Goal: Transaction & Acquisition: Purchase product/service

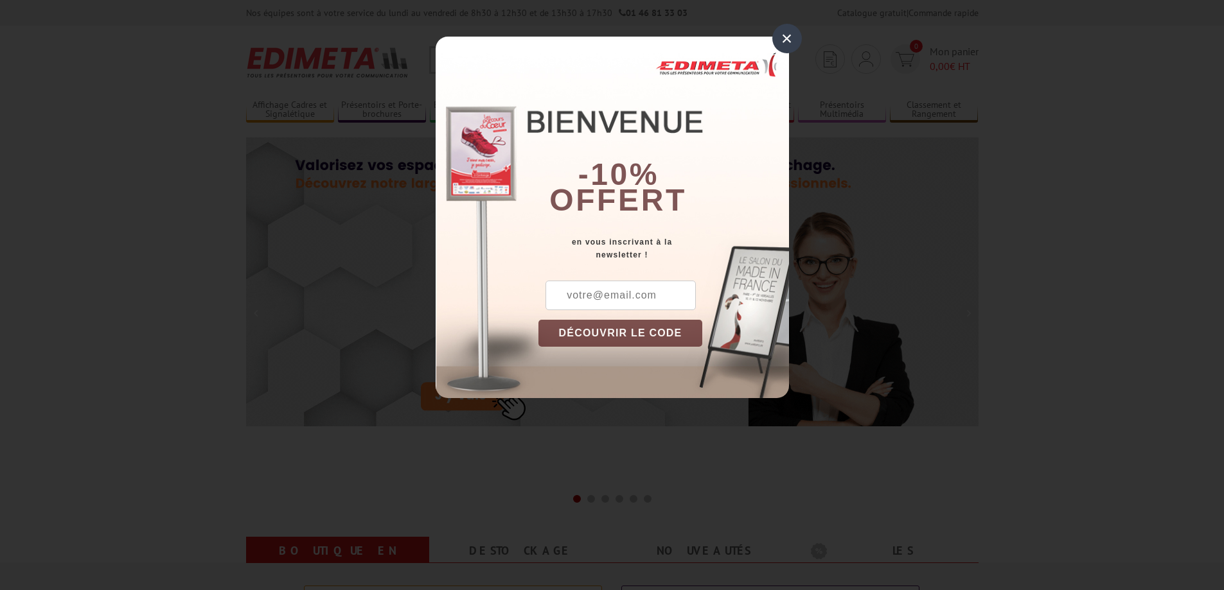
click at [797, 39] on div "×" at bounding box center [787, 39] width 30 height 30
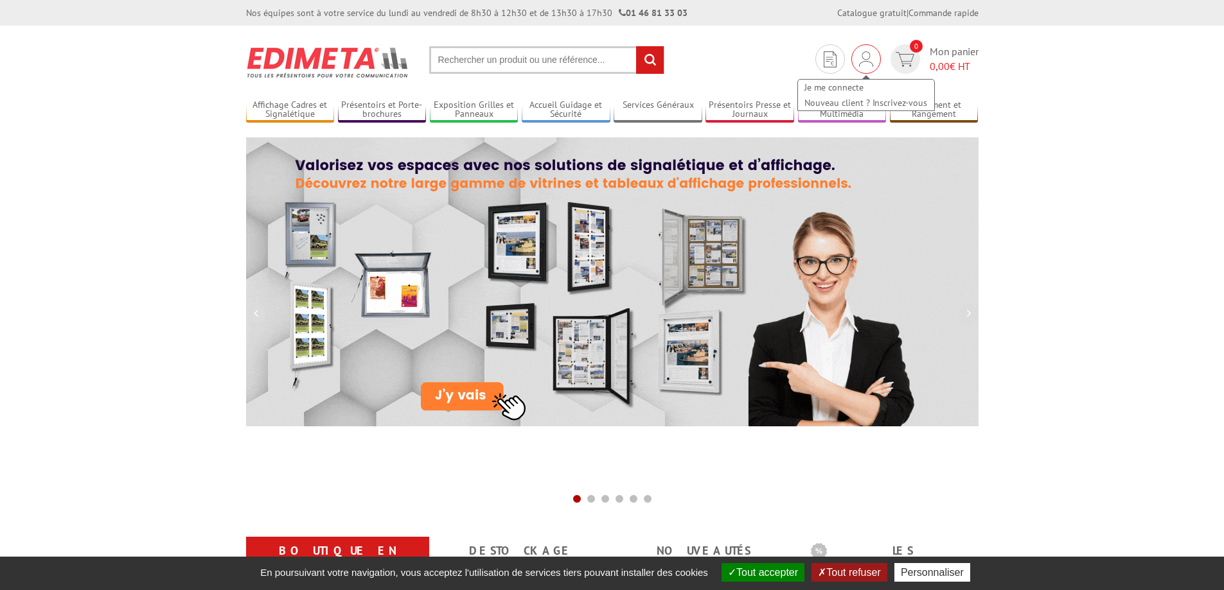
click at [859, 49] on div "Je me connecte Nouveau client ? Inscrivez-vous" at bounding box center [866, 59] width 30 height 30
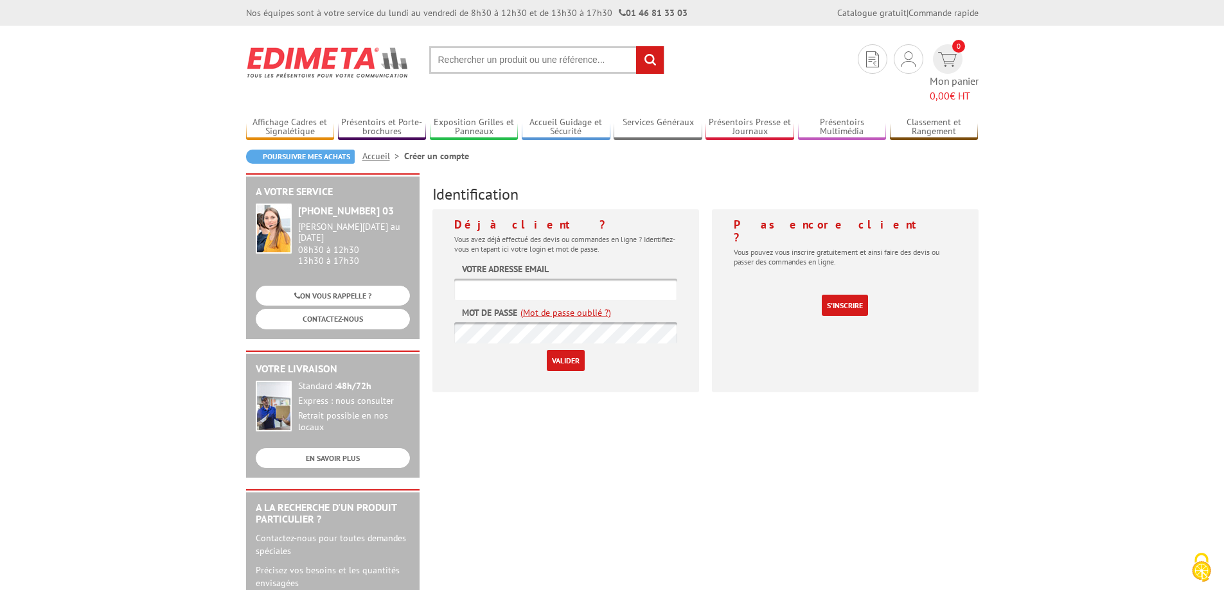
type input "[PERSON_NAME][EMAIL_ADDRESS][DOMAIN_NAME]"
click at [561, 350] on input "Valider" at bounding box center [566, 360] width 38 height 21
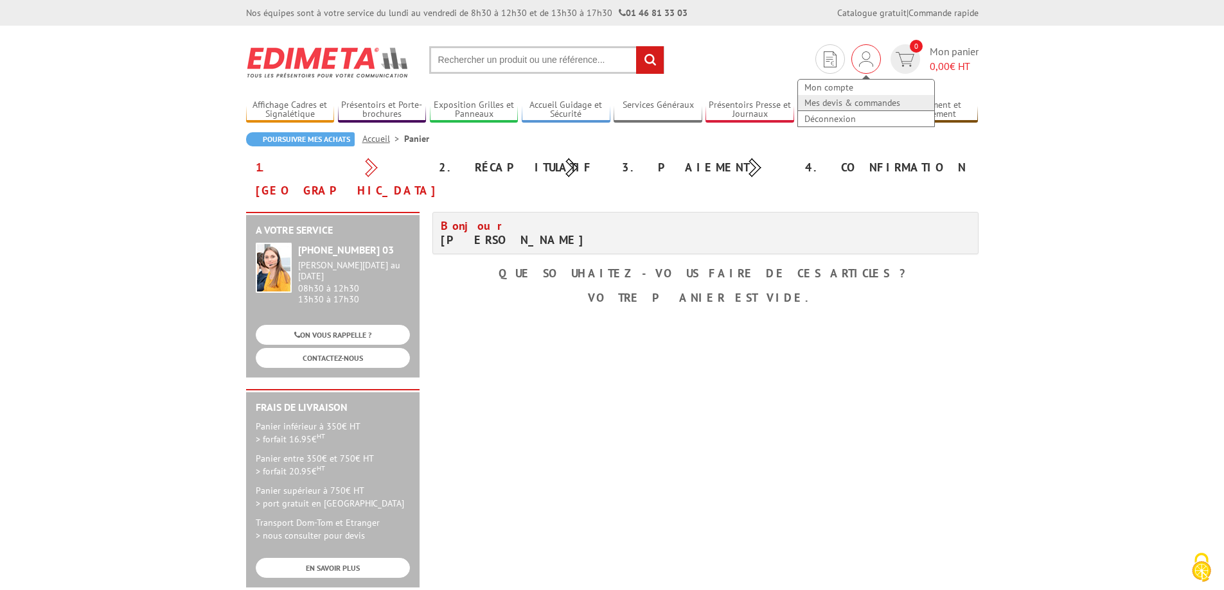
click at [861, 105] on link "Mes devis & commandes" at bounding box center [866, 102] width 136 height 15
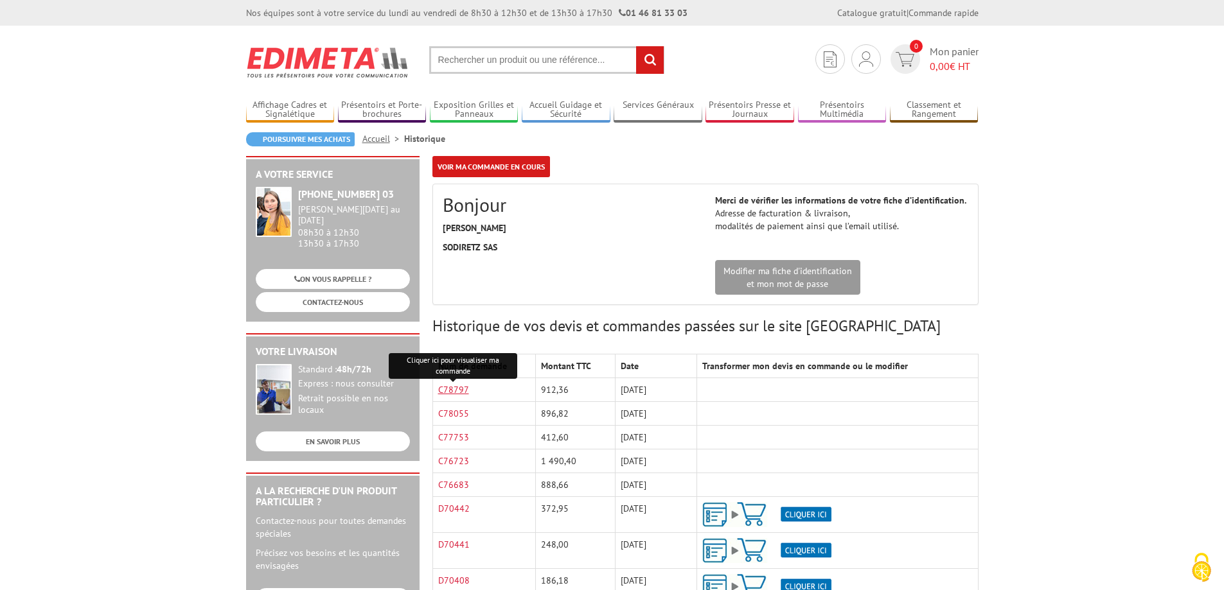
click at [461, 392] on link "C78797" at bounding box center [453, 390] width 31 height 12
click at [464, 59] on input "text" at bounding box center [546, 60] width 235 height 28
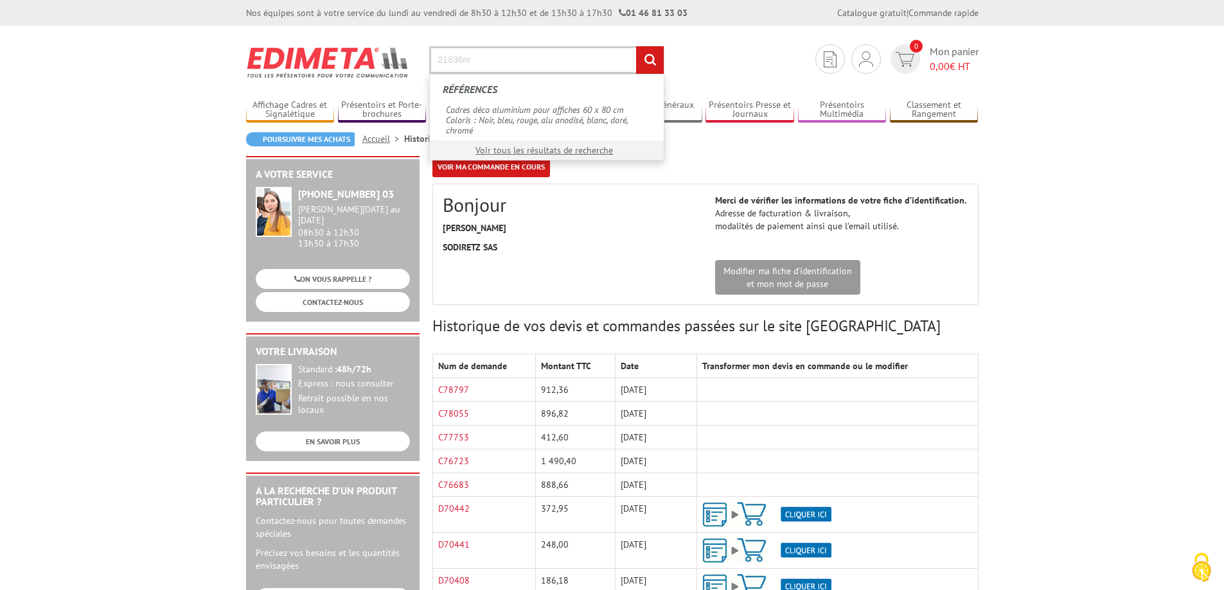
type input "21836nr"
click at [636, 46] on input "rechercher" at bounding box center [650, 60] width 28 height 28
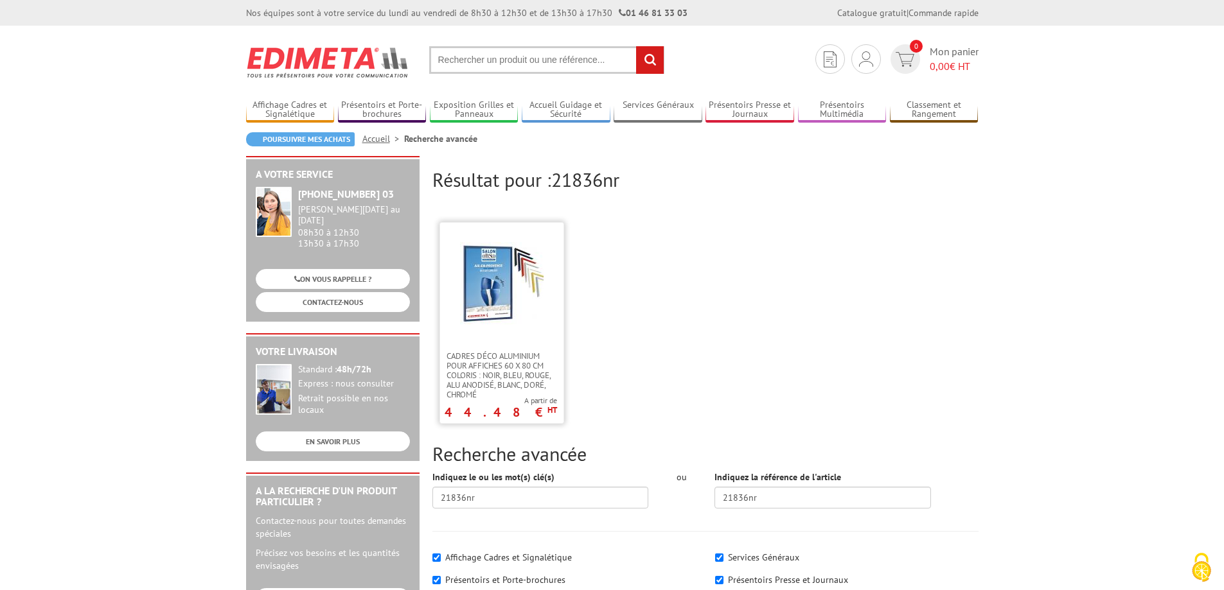
click at [488, 322] on img at bounding box center [502, 284] width 84 height 84
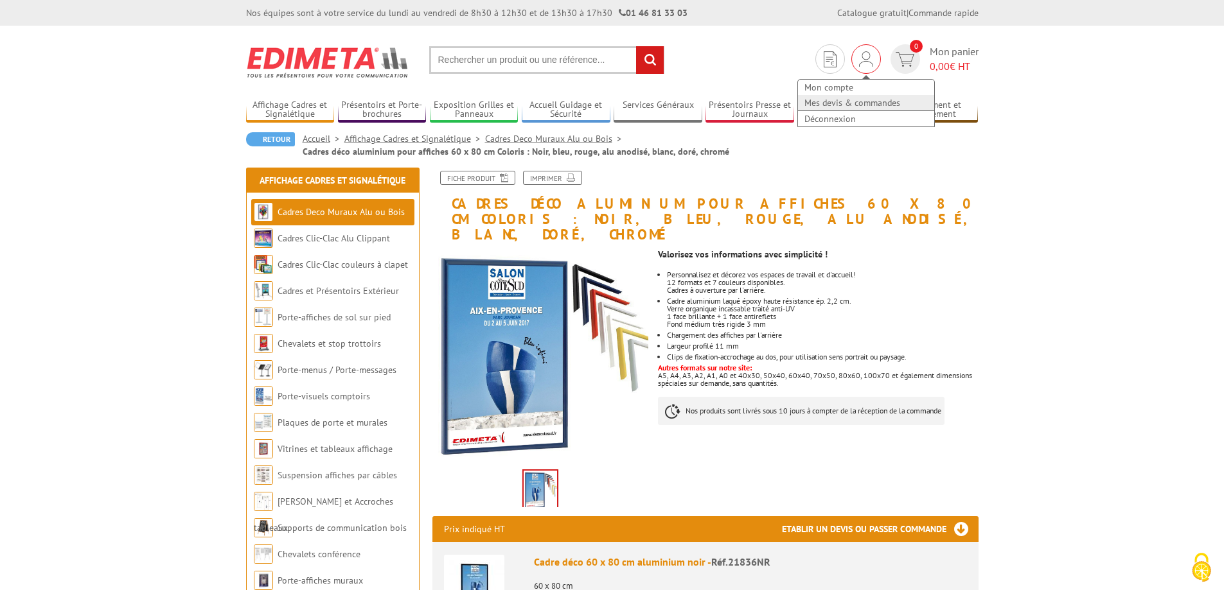
click at [858, 99] on link "Mes devis & commandes" at bounding box center [866, 102] width 136 height 15
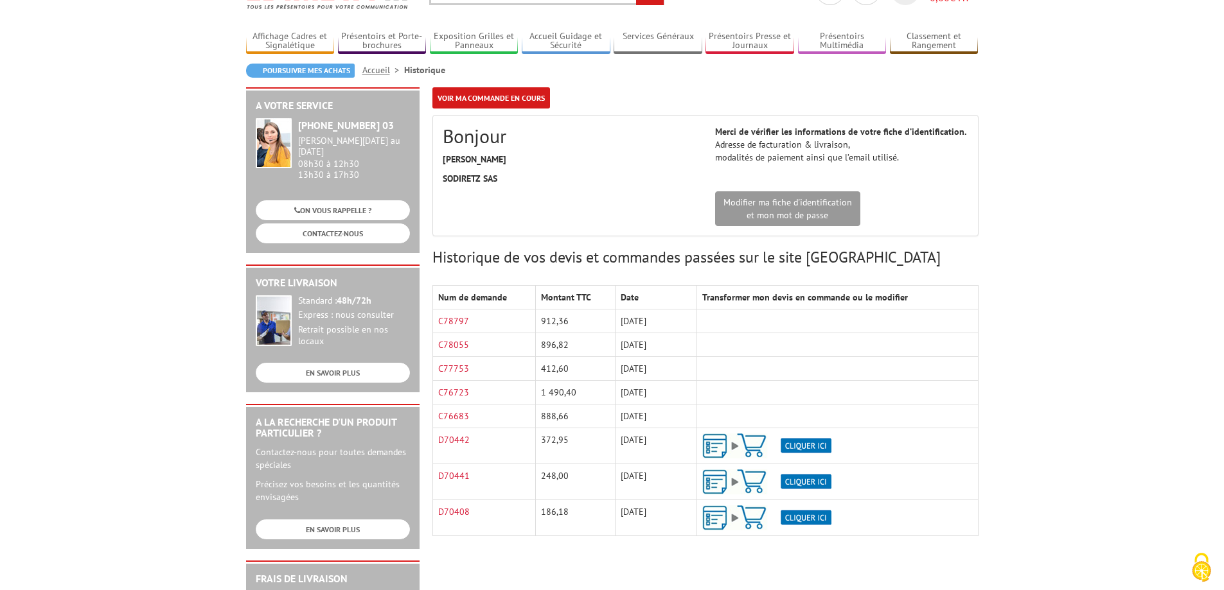
scroll to position [137, 0]
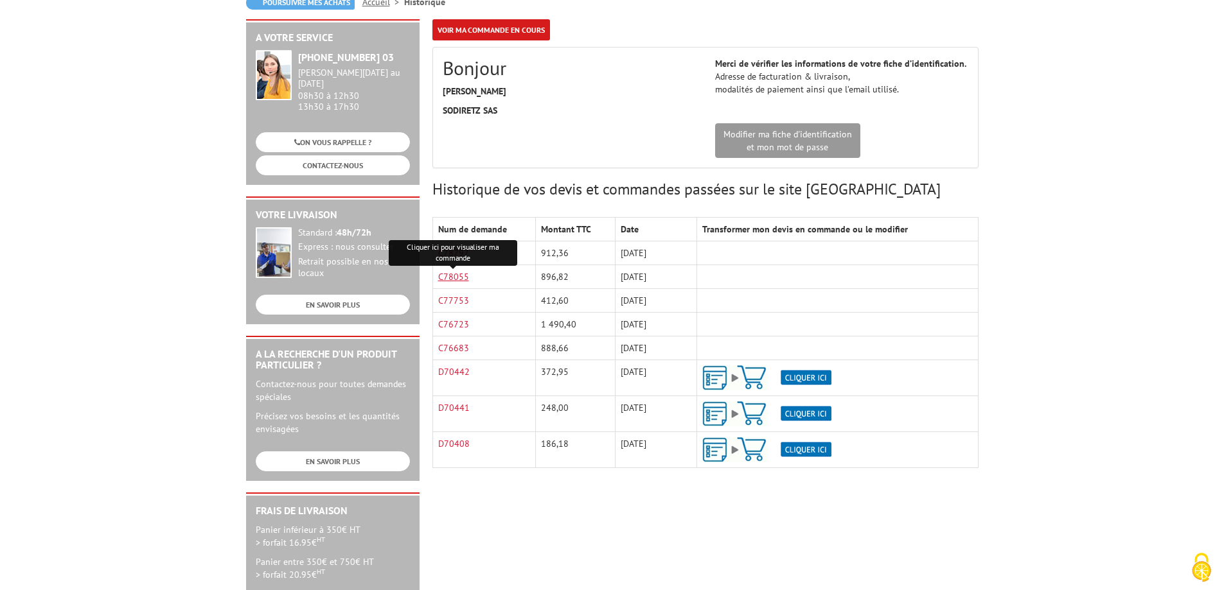
click at [464, 278] on link "C78055" at bounding box center [453, 277] width 31 height 12
click at [446, 298] on link "C77753" at bounding box center [453, 301] width 31 height 12
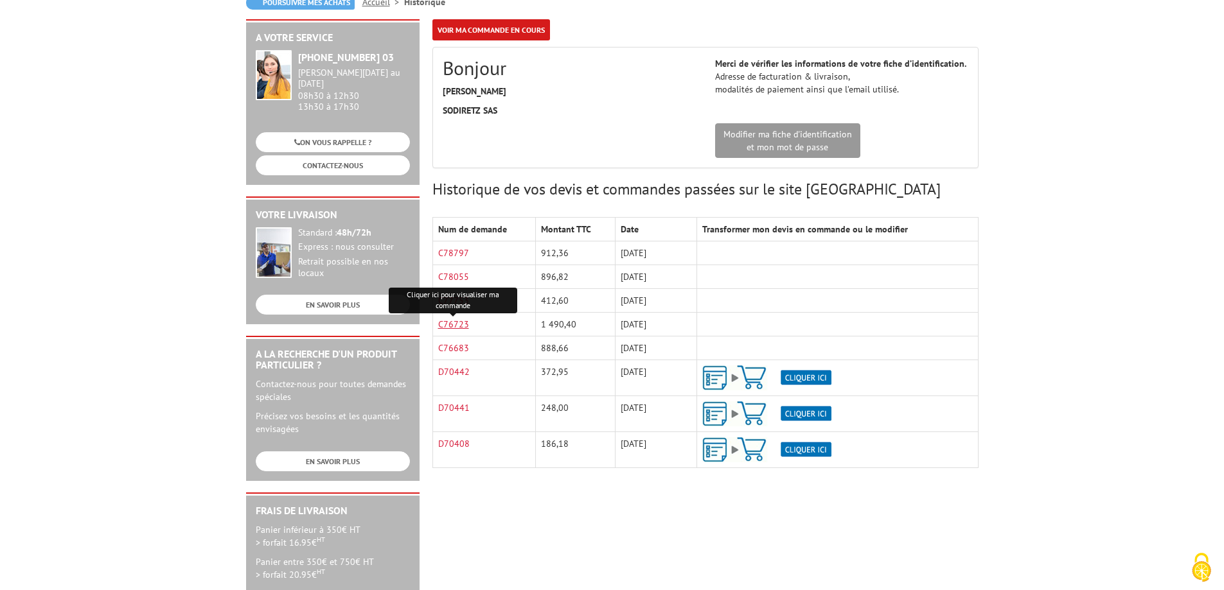
click at [453, 326] on link "C76723" at bounding box center [453, 325] width 31 height 12
click at [451, 351] on link "C76683" at bounding box center [453, 348] width 31 height 12
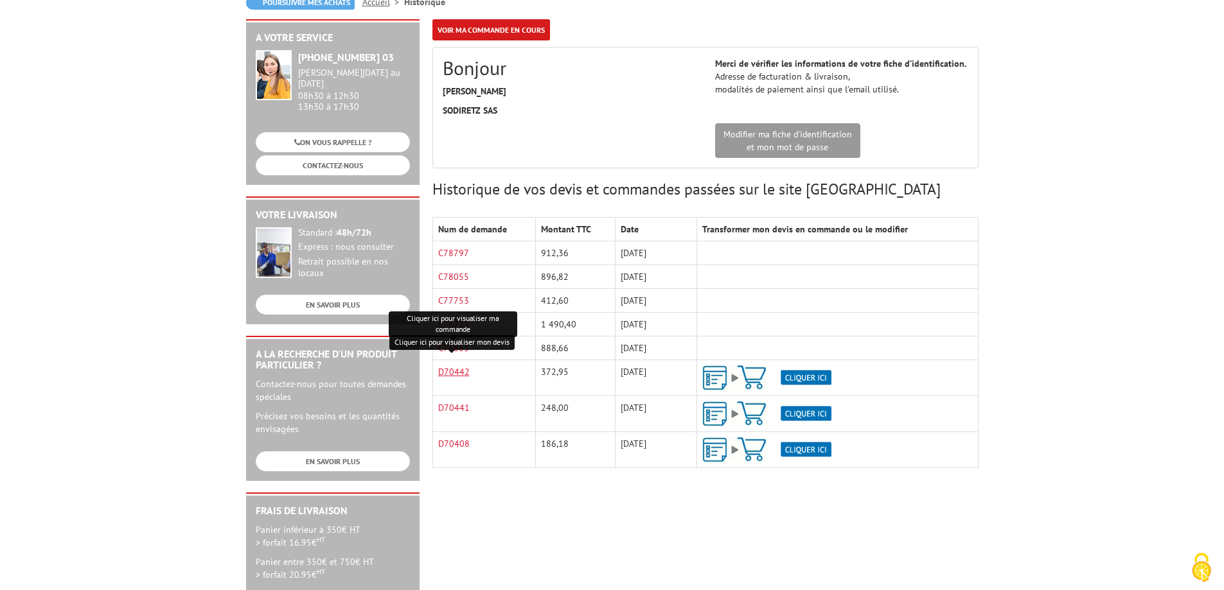
click at [448, 371] on link "D70442" at bounding box center [453, 372] width 31 height 12
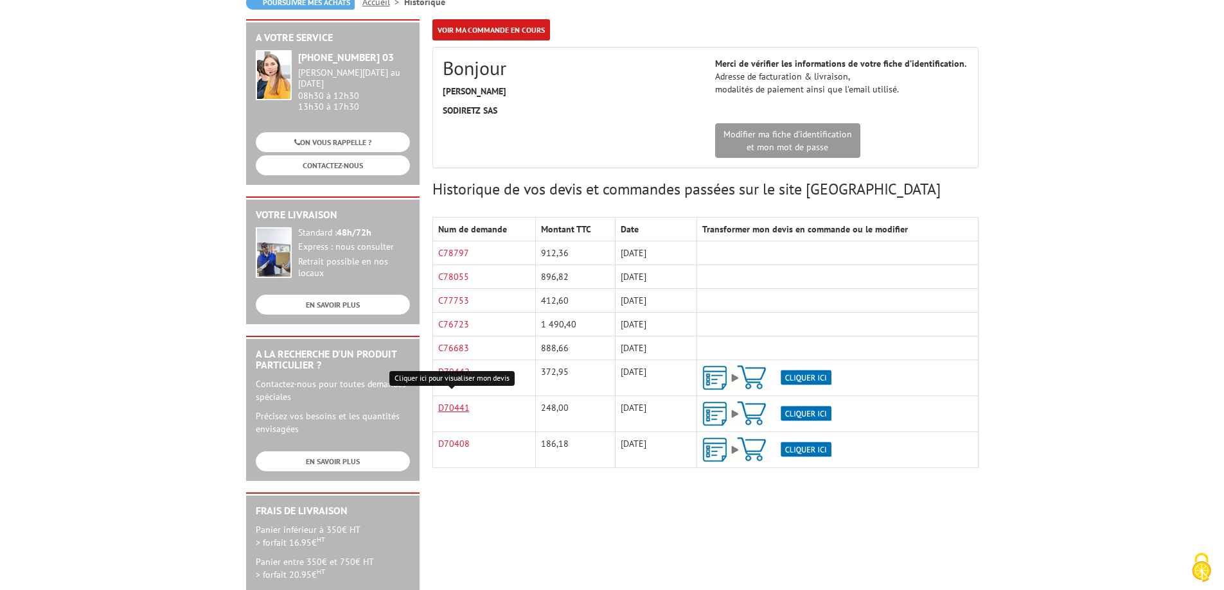
click at [461, 410] on link "D70441" at bounding box center [453, 408] width 31 height 12
click at [453, 445] on link "D70408" at bounding box center [453, 444] width 31 height 12
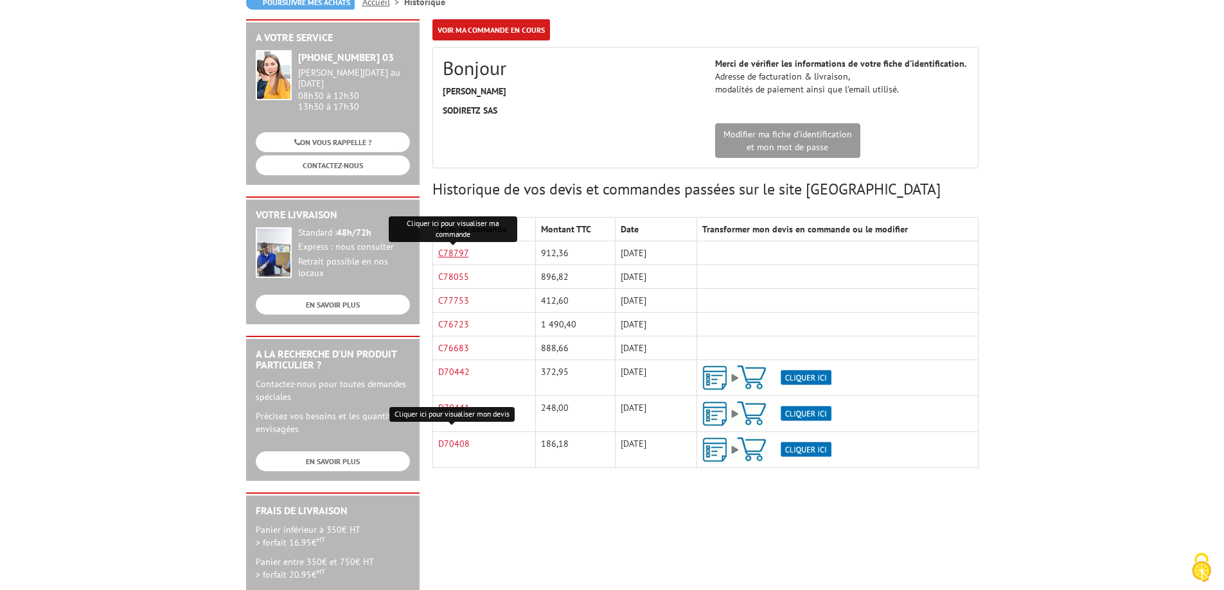
click at [457, 254] on link "C78797" at bounding box center [453, 253] width 31 height 12
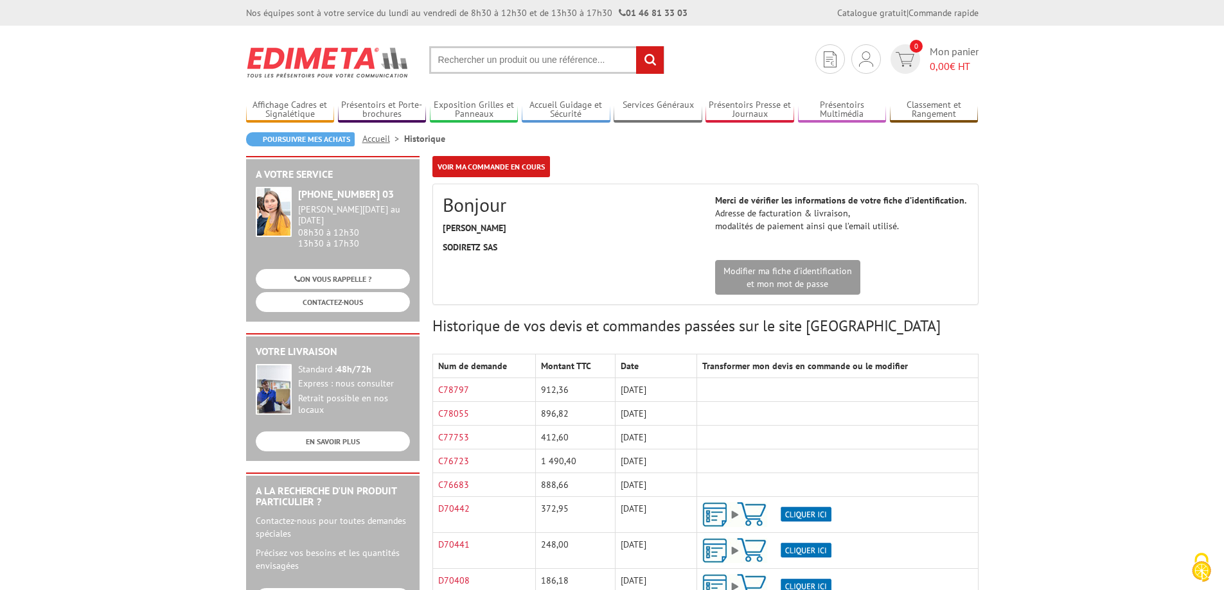
click at [506, 45] on section "Mon compte Mes devis & commandes Déconnexion 0 Mon panier 0,00 € HT rechercher" at bounding box center [612, 56] width 732 height 60
click at [452, 414] on link "C78055" at bounding box center [453, 414] width 31 height 12
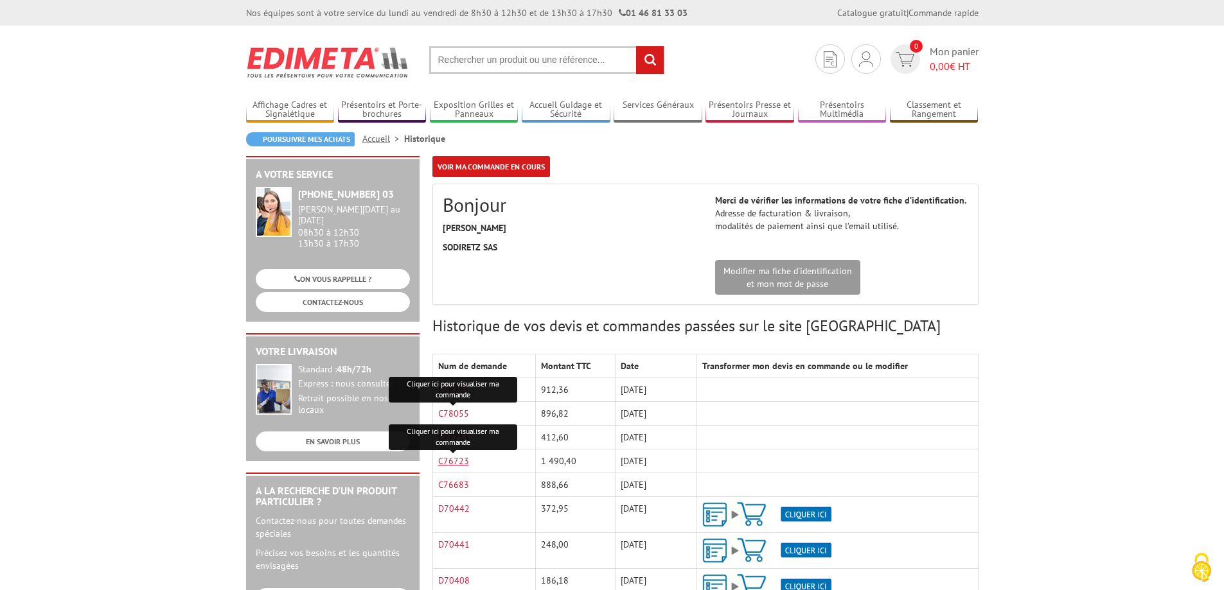
click at [459, 464] on link "C76723" at bounding box center [453, 461] width 31 height 12
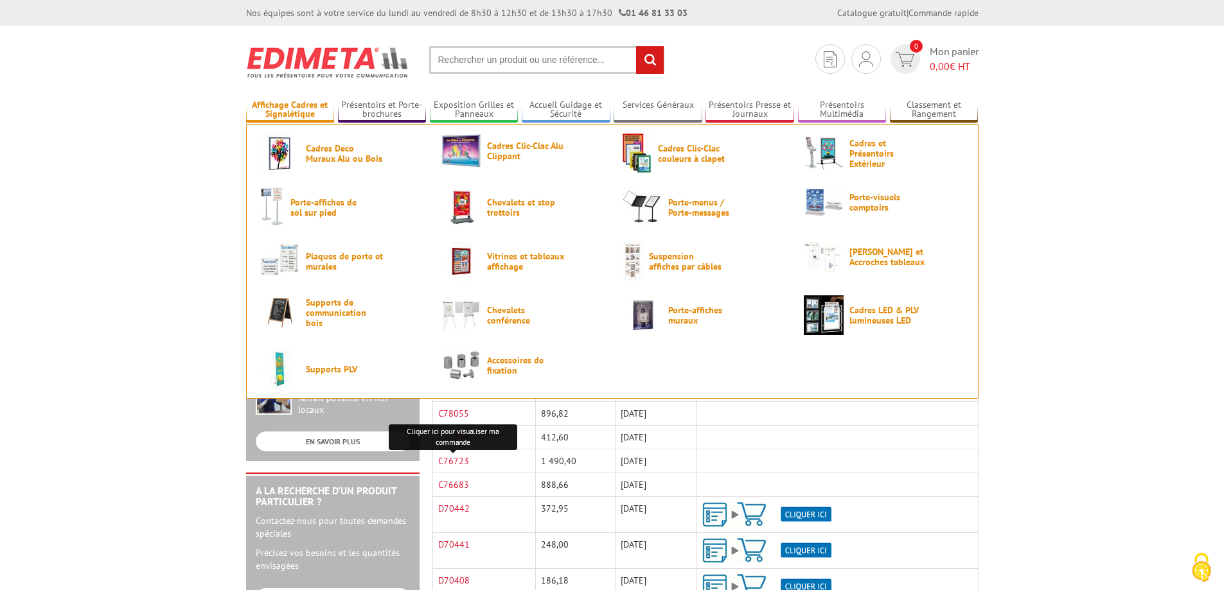
click at [298, 114] on link "Affichage Cadres et Signalétique" at bounding box center [290, 110] width 89 height 21
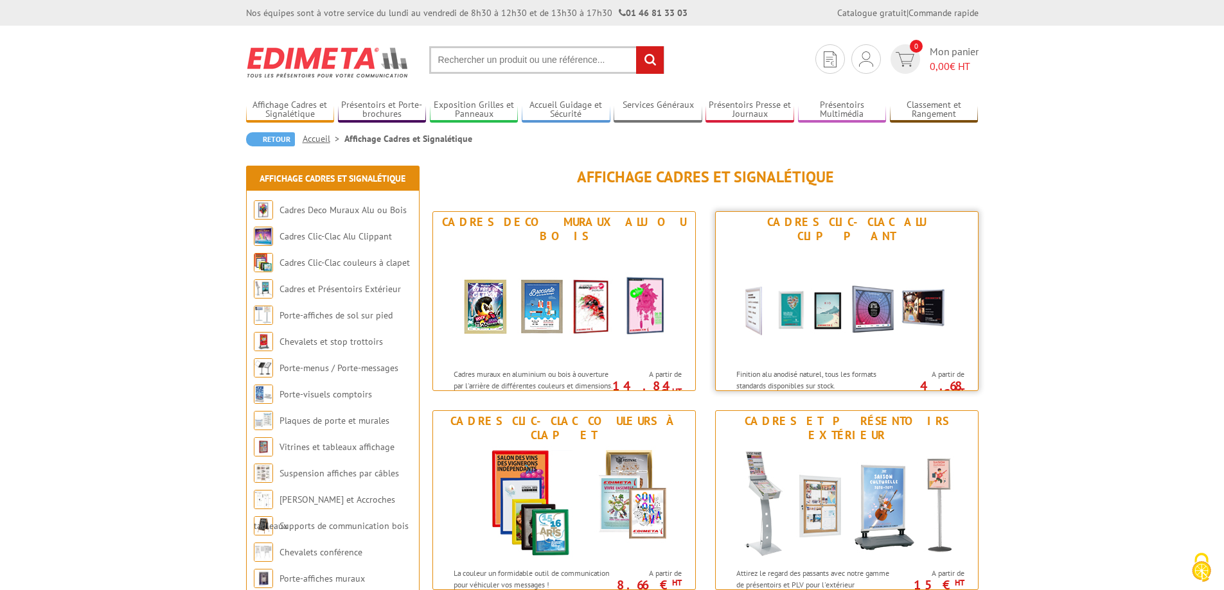
scroll to position [69, 0]
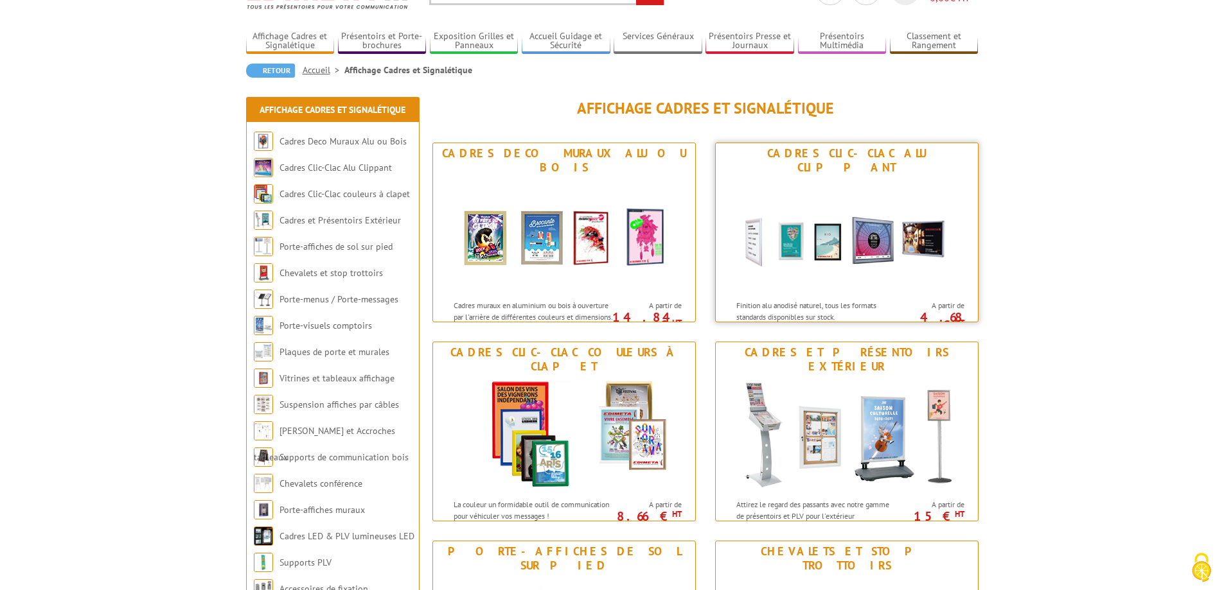
click at [865, 178] on img at bounding box center [847, 236] width 238 height 116
click at [518, 231] on img at bounding box center [564, 236] width 238 height 116
click at [567, 377] on img at bounding box center [564, 435] width 238 height 116
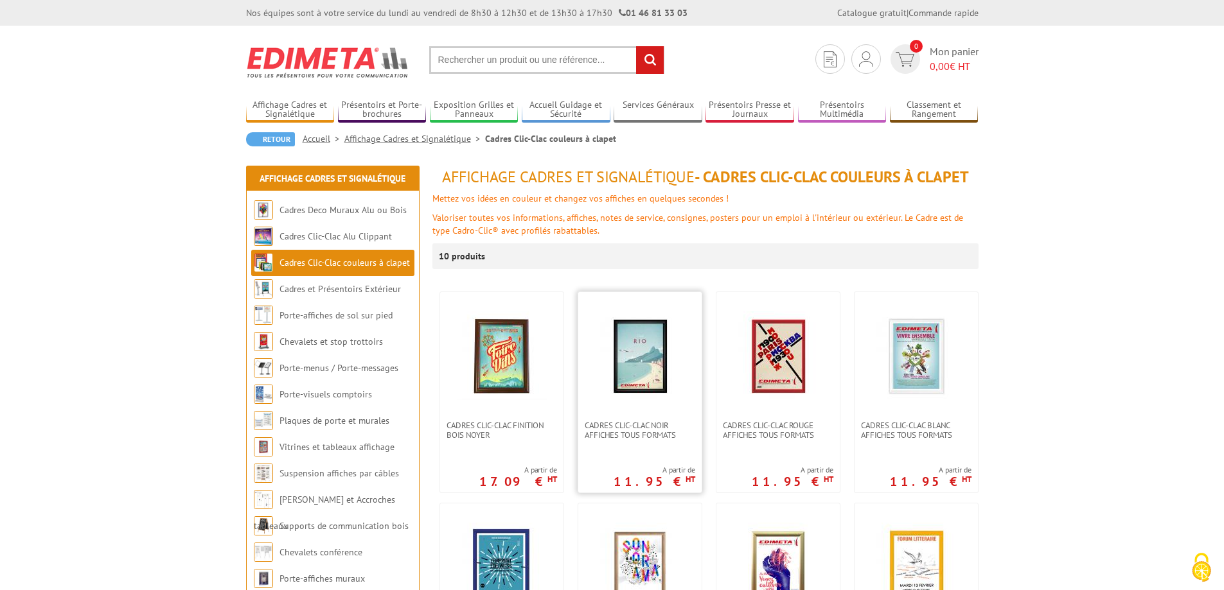
click at [651, 391] on img at bounding box center [640, 357] width 90 height 90
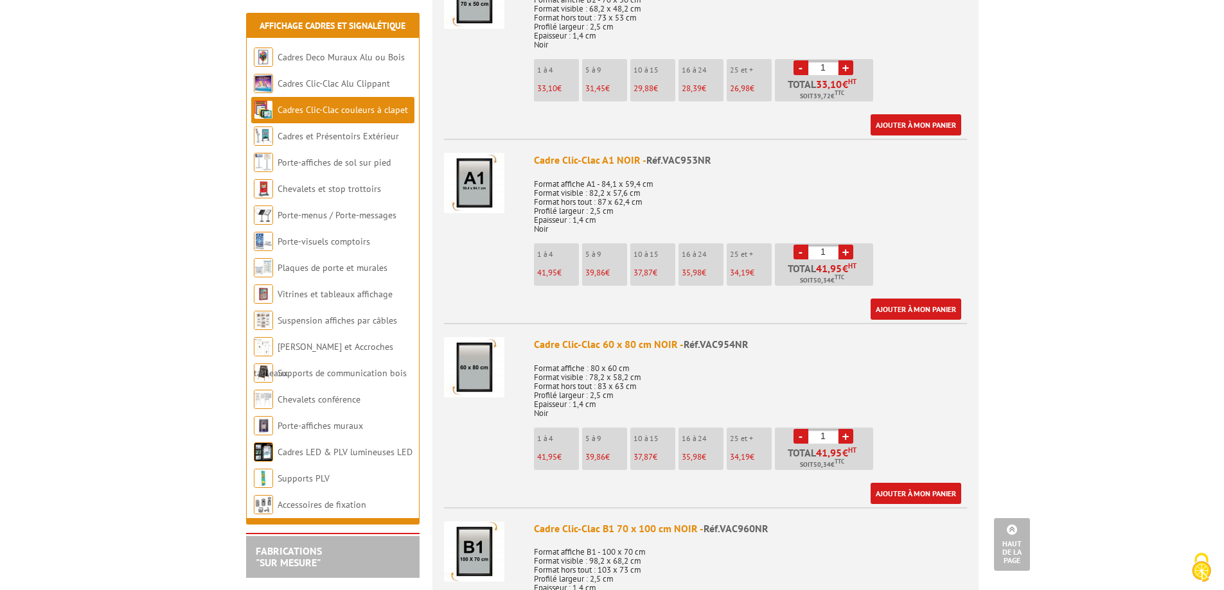
scroll to position [1508, 0]
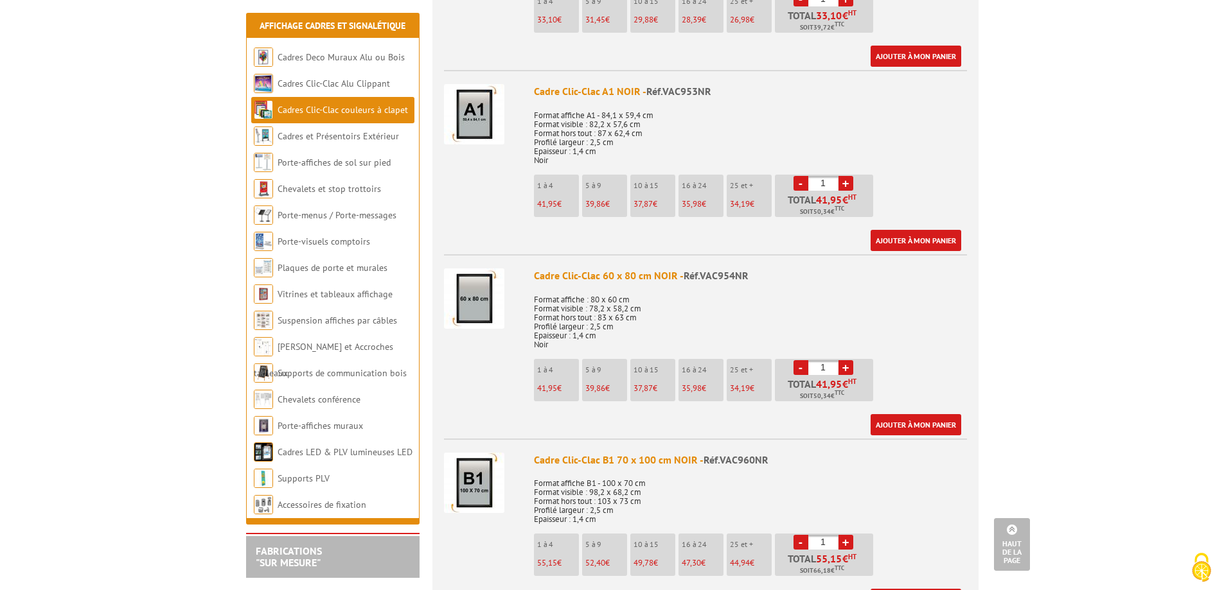
click at [847, 367] on link "+" at bounding box center [845, 367] width 15 height 15
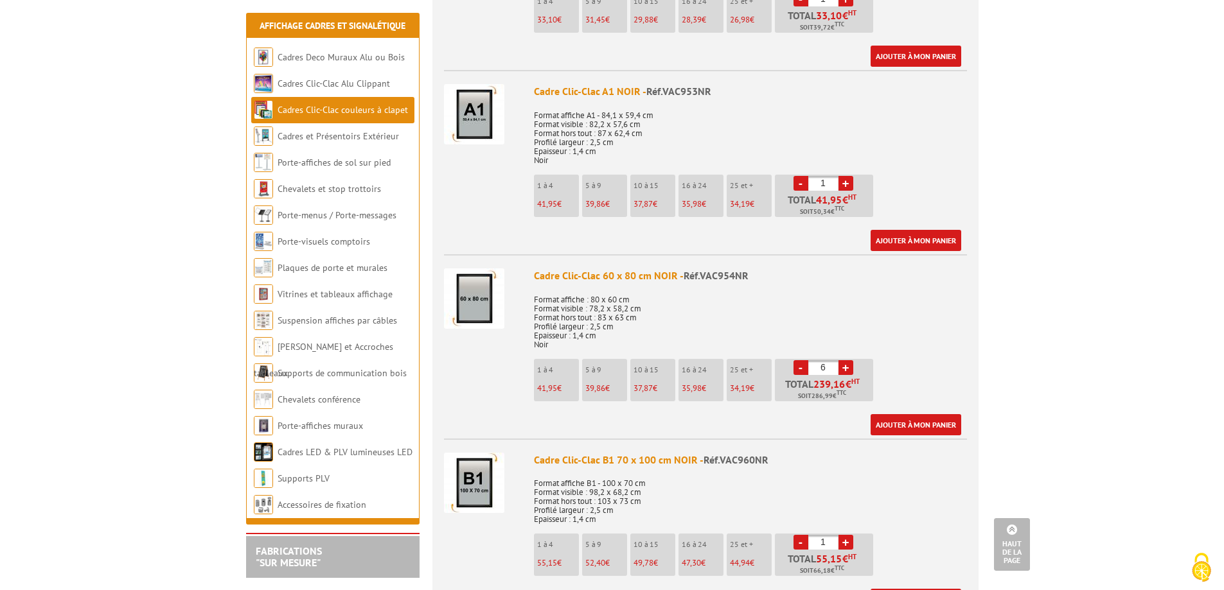
click at [847, 367] on link "+" at bounding box center [845, 367] width 15 height 15
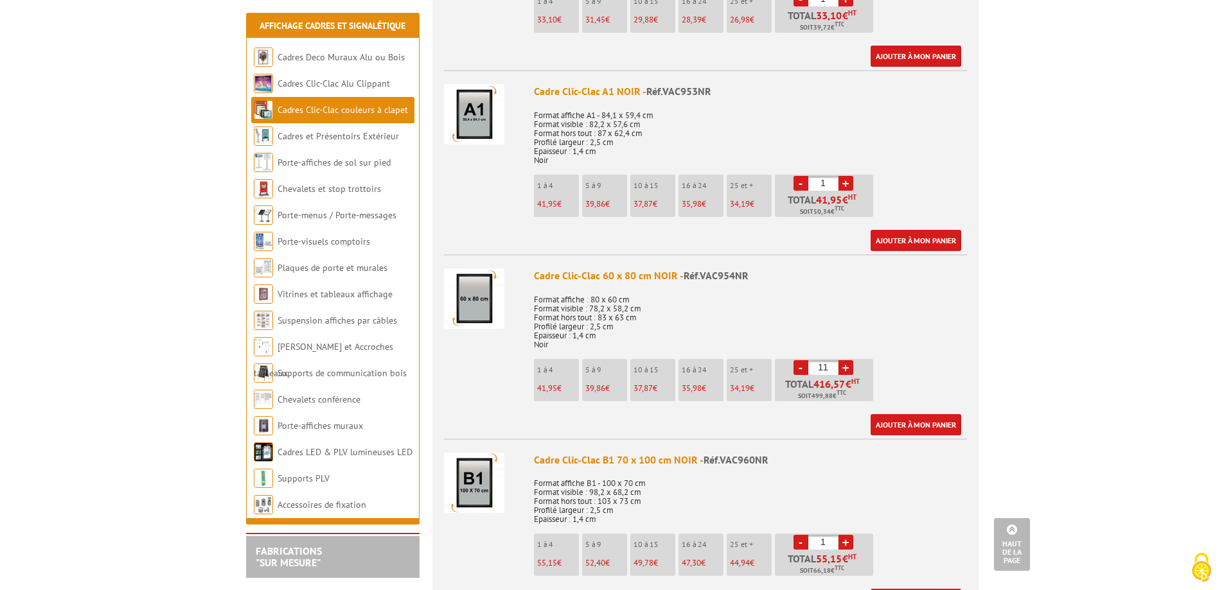
click at [847, 367] on link "+" at bounding box center [845, 367] width 15 height 15
click at [847, 366] on link "+" at bounding box center [845, 367] width 15 height 15
type input "15"
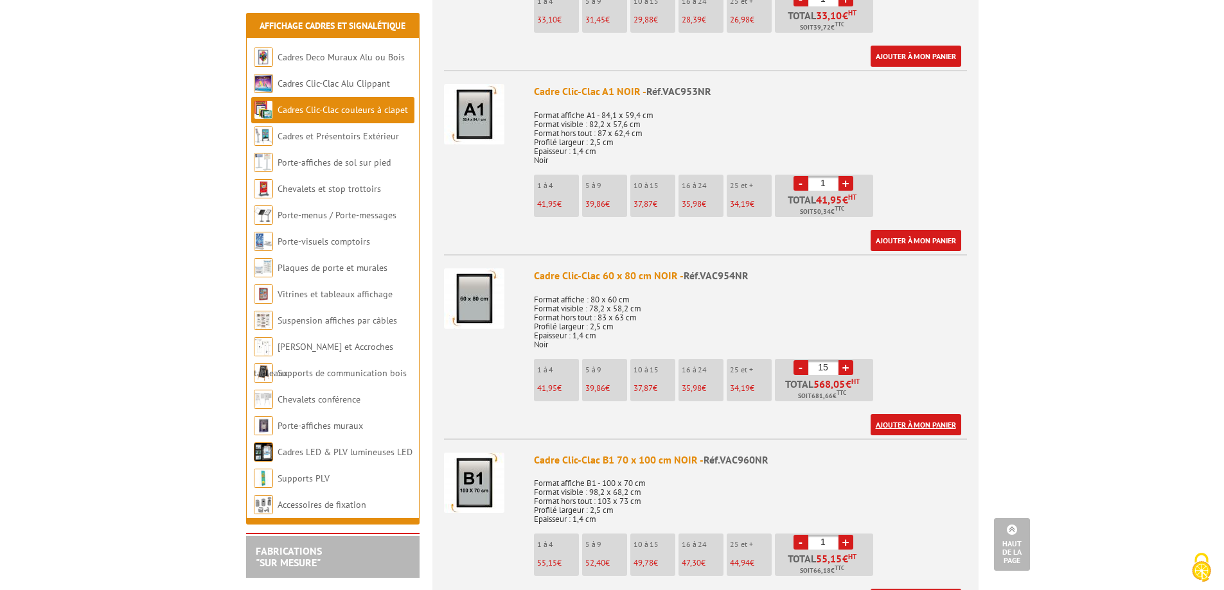
click at [900, 419] on link "Ajouter à mon panier" at bounding box center [915, 424] width 91 height 21
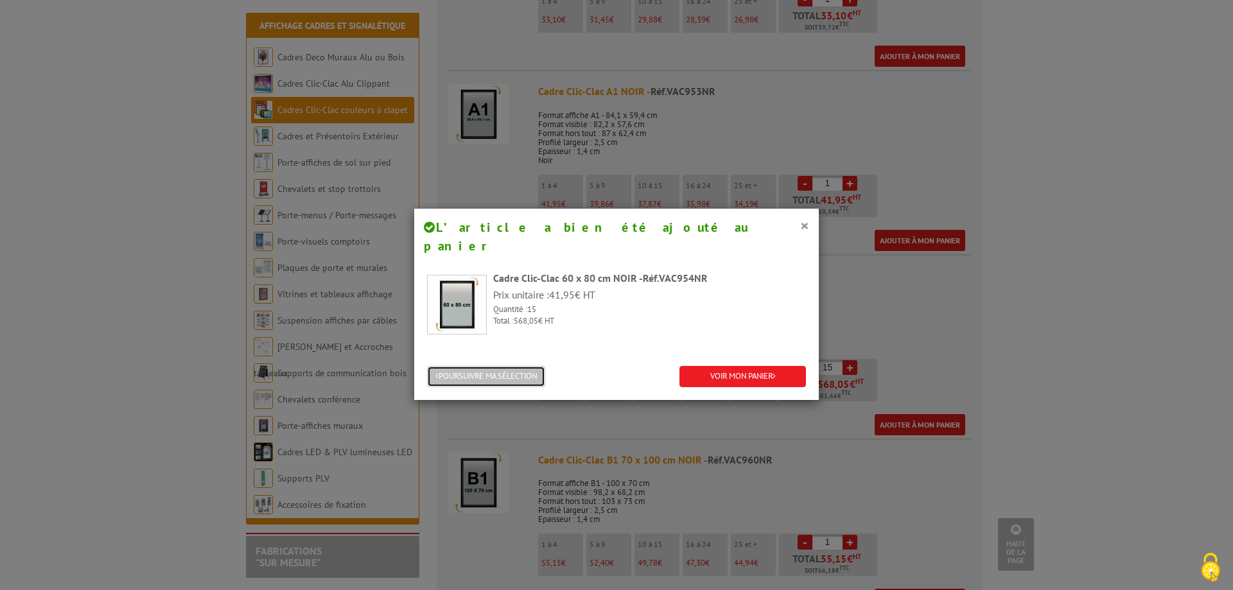
click at [498, 366] on button "POURSUIVRE MA SÉLECTION" at bounding box center [486, 376] width 118 height 21
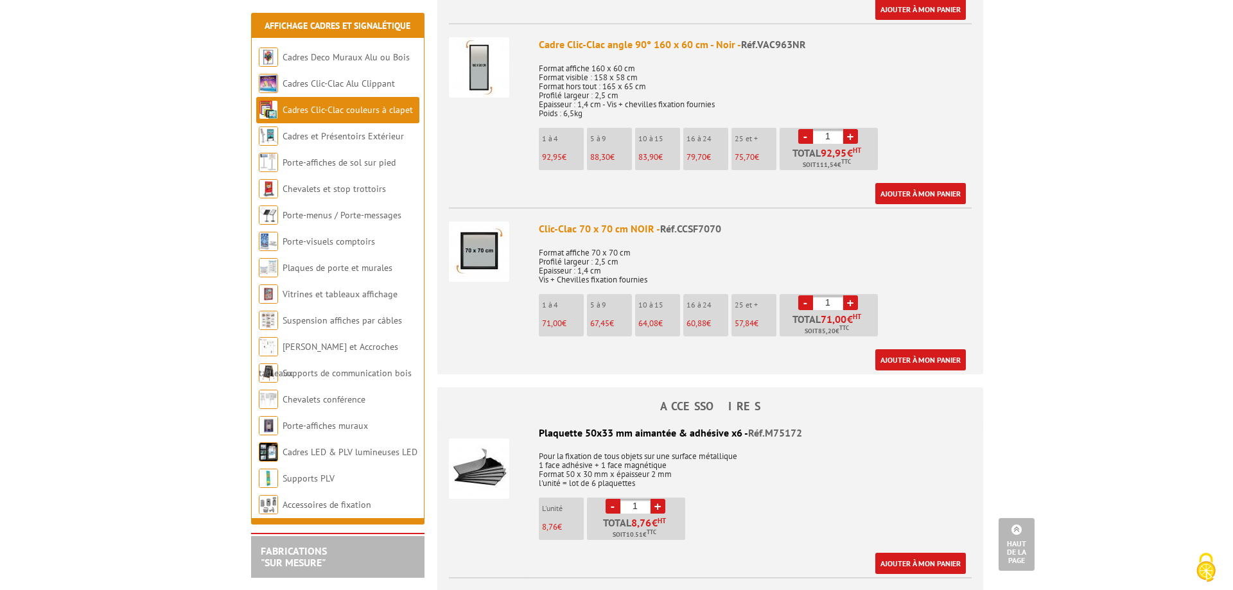
scroll to position [2604, 0]
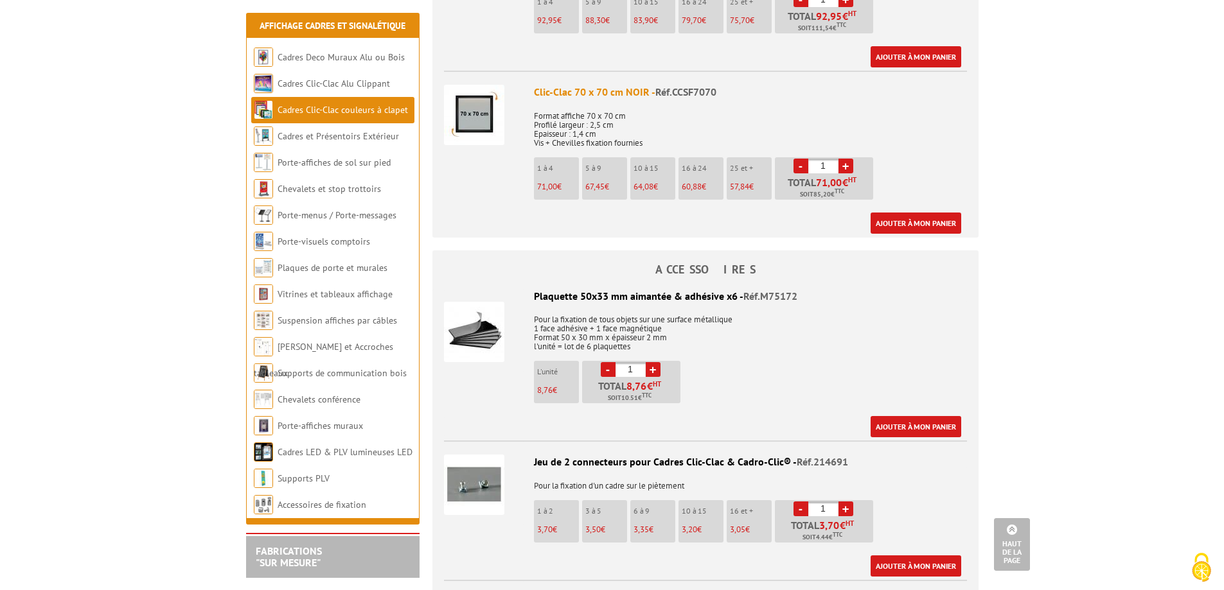
click at [642, 367] on input "1" at bounding box center [630, 369] width 30 height 15
type input "12"
click at [908, 424] on link "Ajouter à mon panier" at bounding box center [915, 426] width 91 height 21
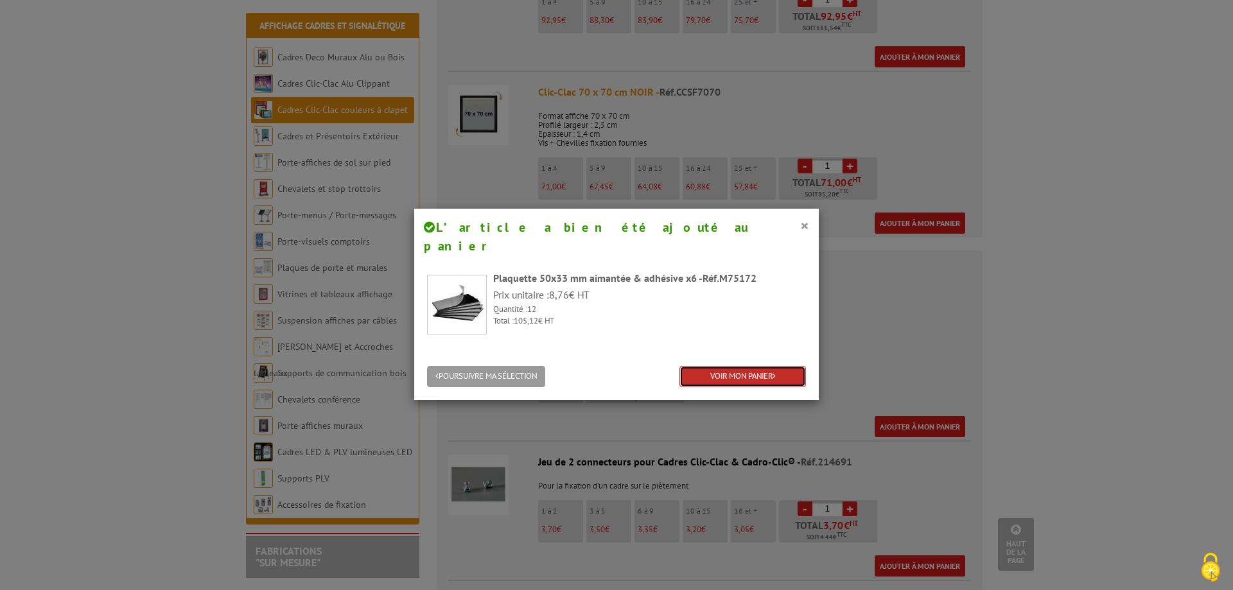
click at [714, 366] on link "VOIR MON PANIER" at bounding box center [743, 376] width 127 height 21
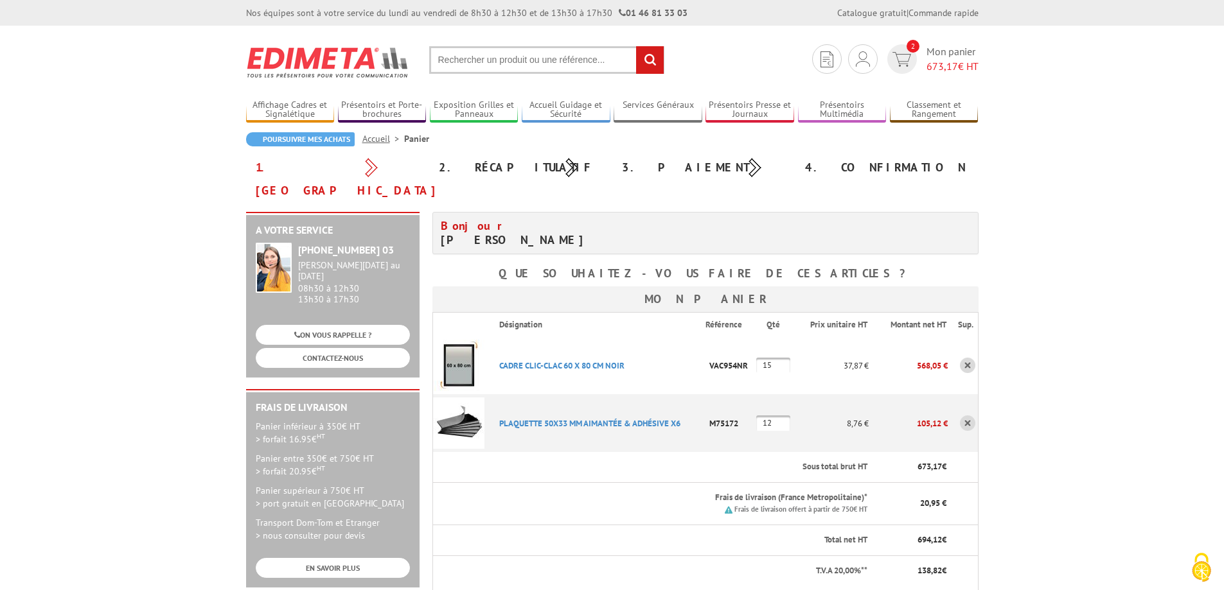
click at [786, 416] on input "12" at bounding box center [773, 423] width 34 height 15
type input "15"
click at [328, 348] on link "CONTACTEZ-NOUS" at bounding box center [333, 358] width 154 height 20
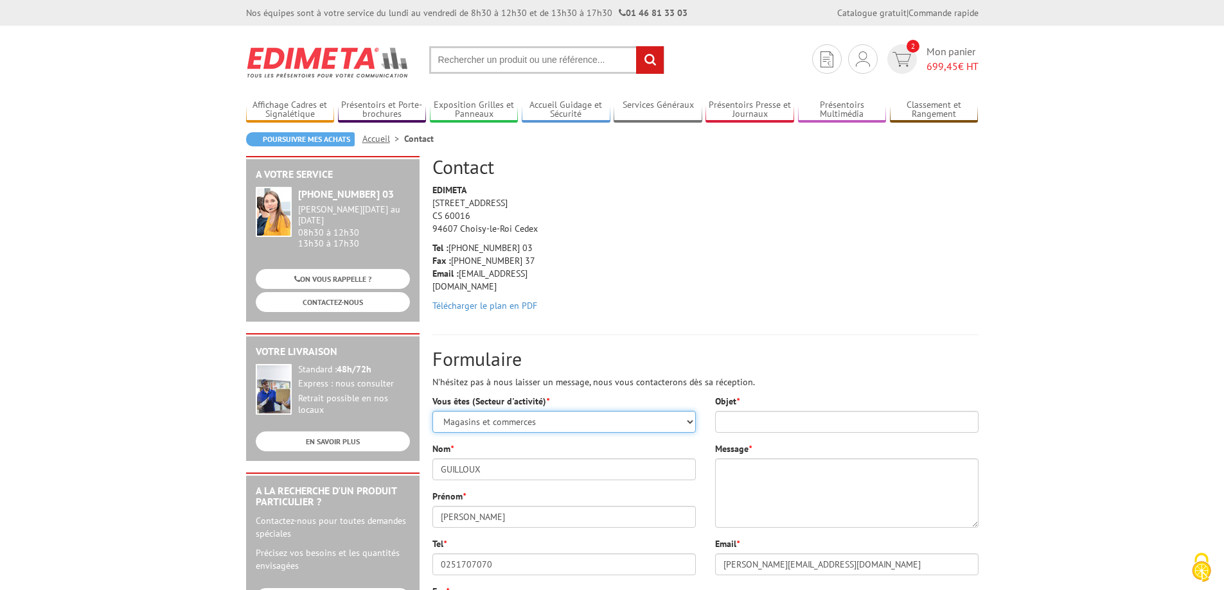
click at [522, 426] on select "Sélectionner votre statut Administrations et collectivités Magasins et commerce…" at bounding box center [563, 422] width 263 height 22
click at [432, 411] on select "Sélectionner votre statut Administrations et collectivités Magasins et commerce…" at bounding box center [563, 422] width 263 height 22
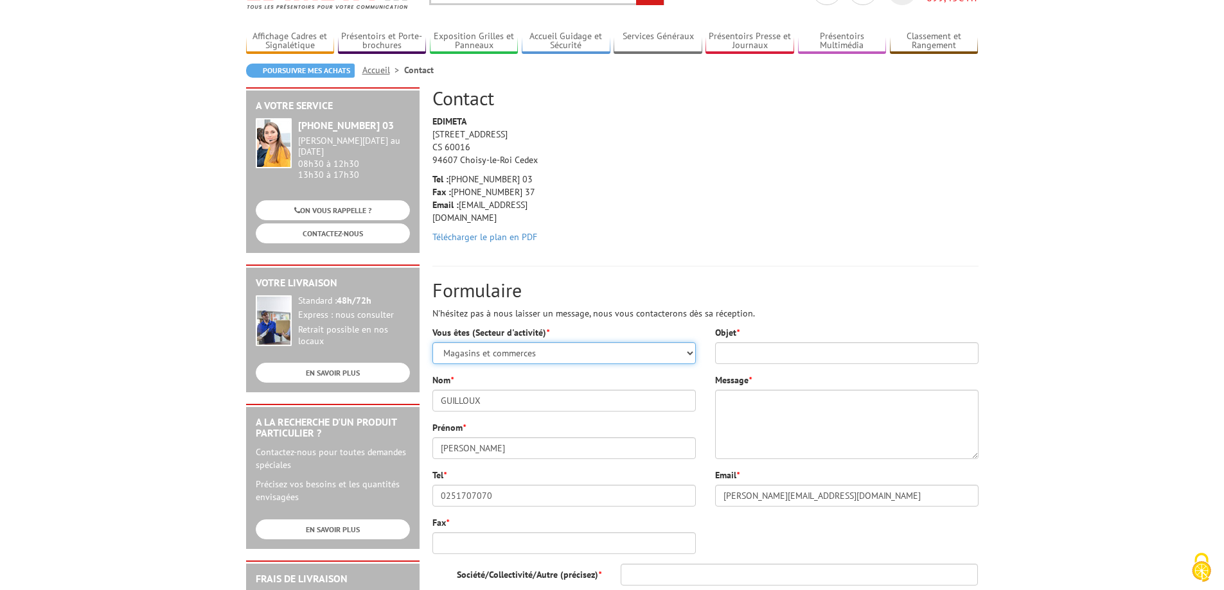
scroll to position [137, 0]
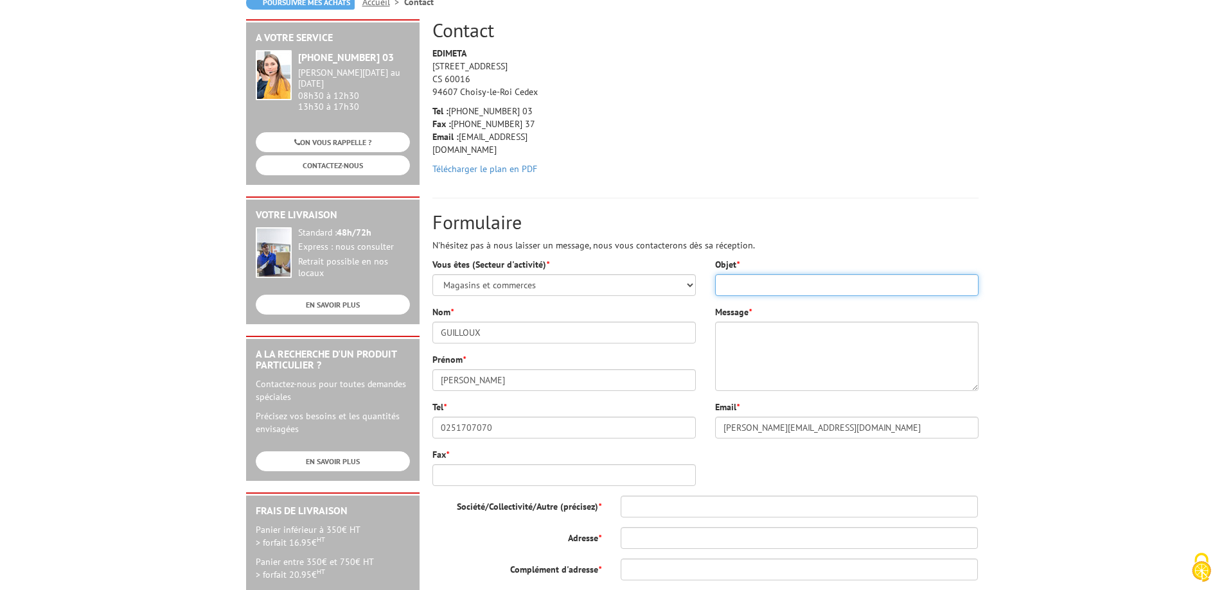
drag, startPoint x: 779, startPoint y: 292, endPoint x: 775, endPoint y: 298, distance: 7.8
click at [775, 298] on div "Objet * Message * Email * elodie.guilloux@reze-atout-sud.leclerc" at bounding box center [846, 353] width 283 height 190
type input "Erreur de commande"
click at [789, 355] on textarea "Message *" at bounding box center [846, 356] width 263 height 69
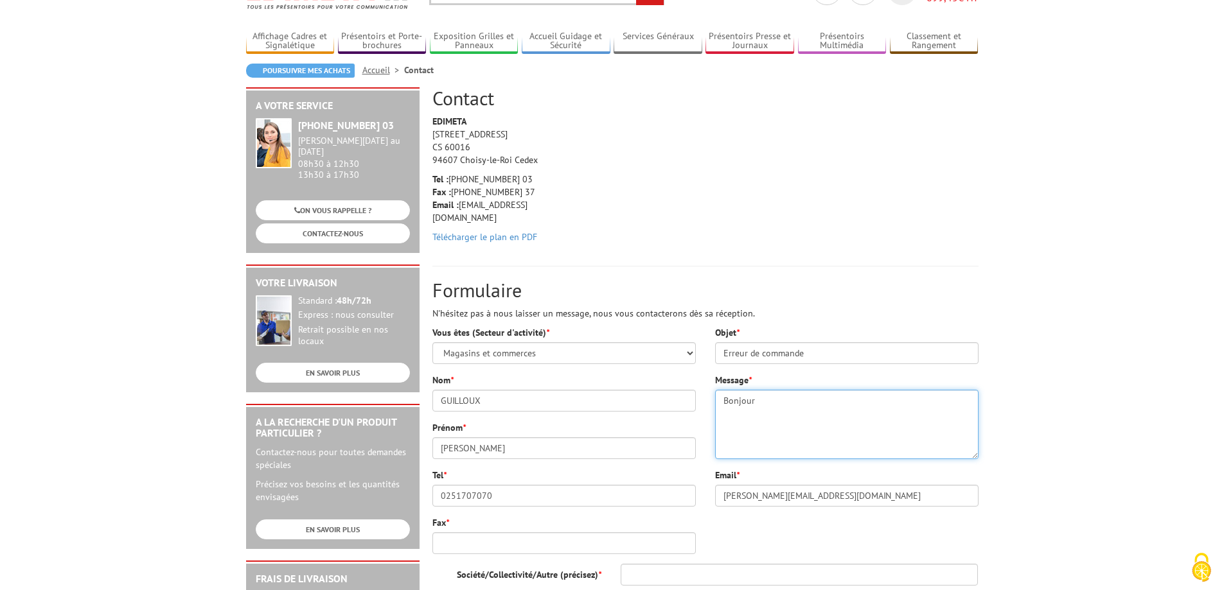
scroll to position [0, 0]
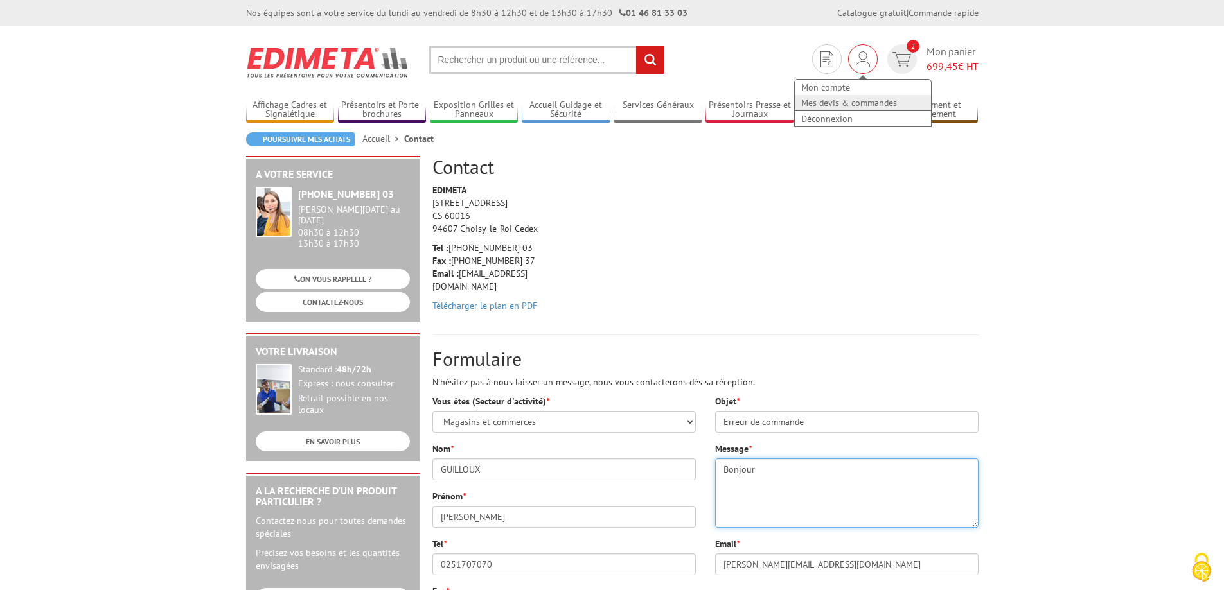
type textarea "Bonjour"
click at [845, 100] on link "Mes devis & commandes" at bounding box center [863, 102] width 136 height 15
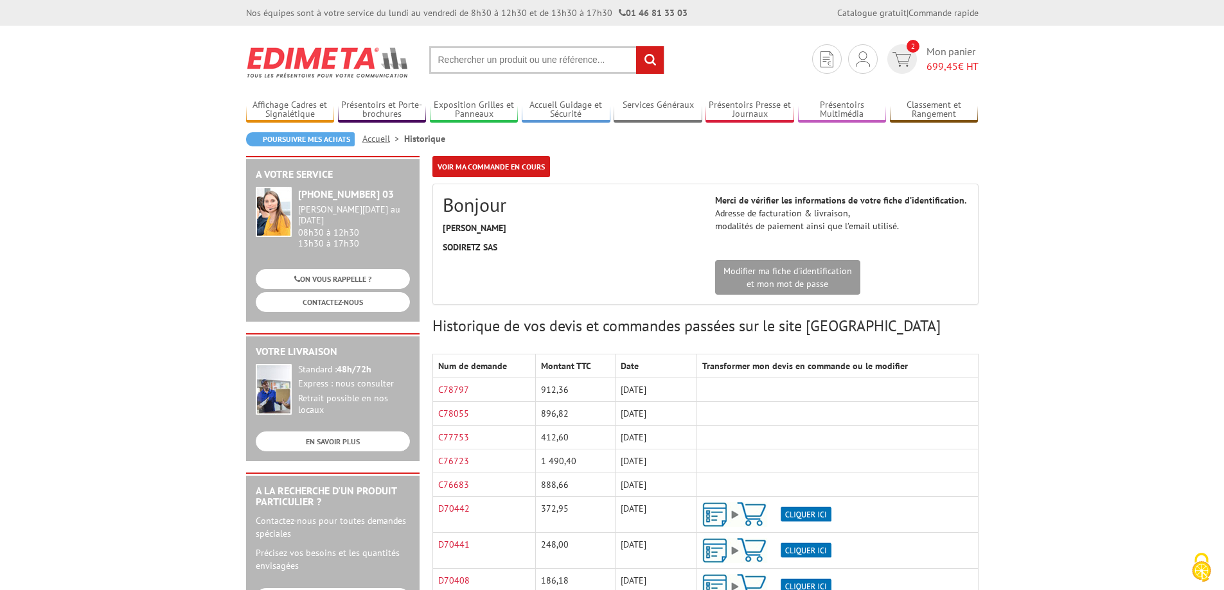
scroll to position [69, 0]
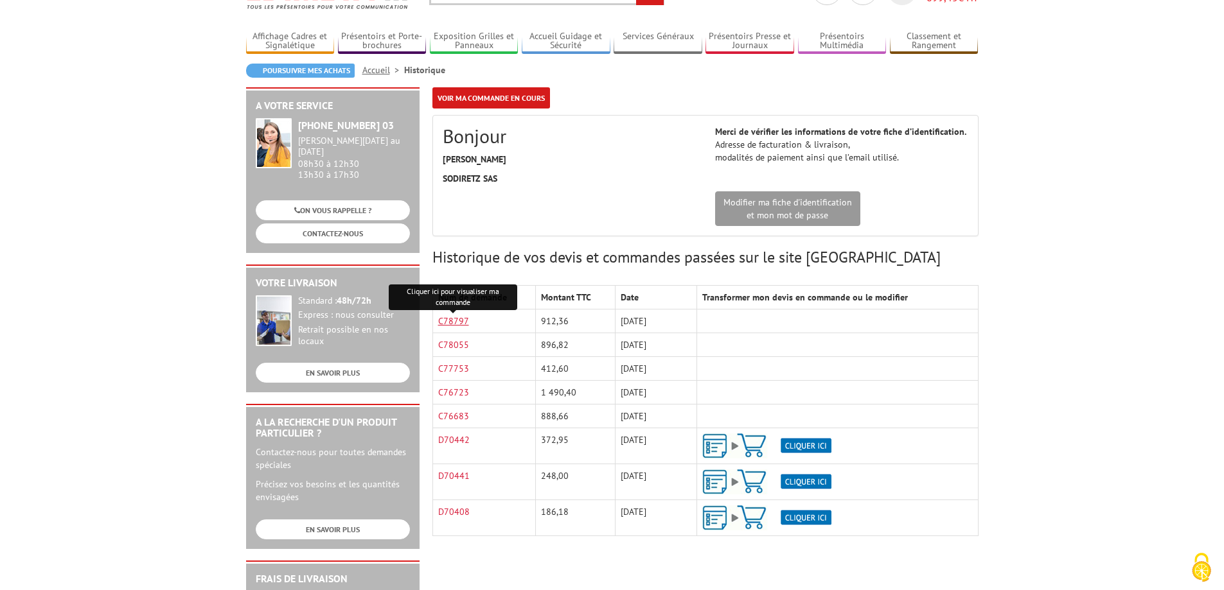
click at [463, 317] on link "C78797" at bounding box center [453, 321] width 31 height 12
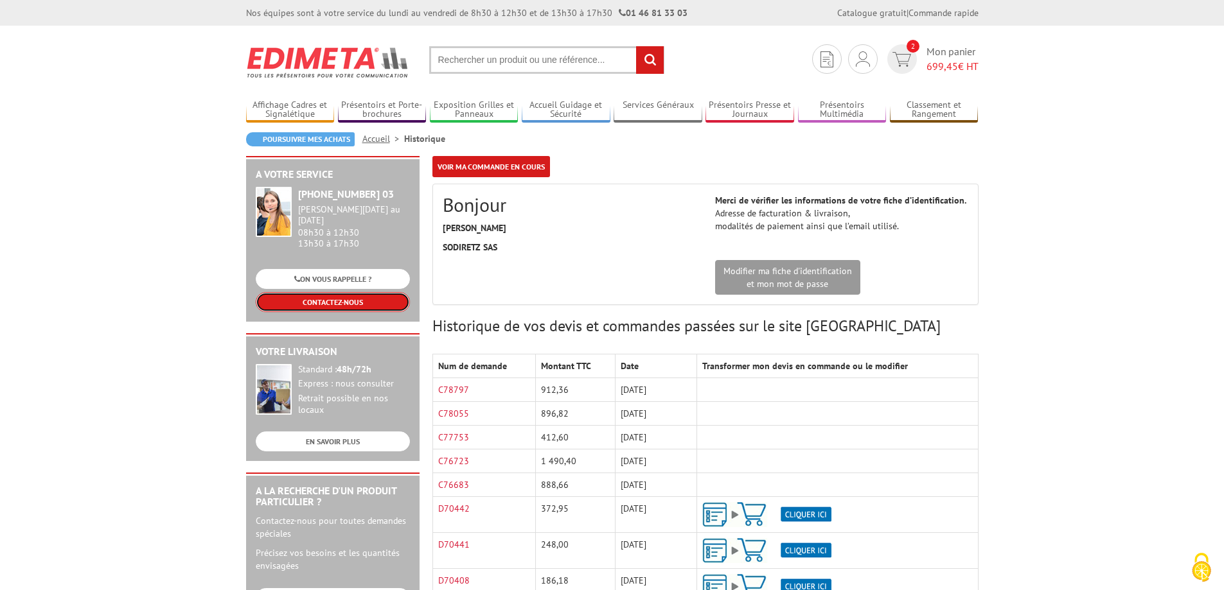
click at [318, 294] on link "CONTACTEZ-NOUS" at bounding box center [333, 302] width 154 height 20
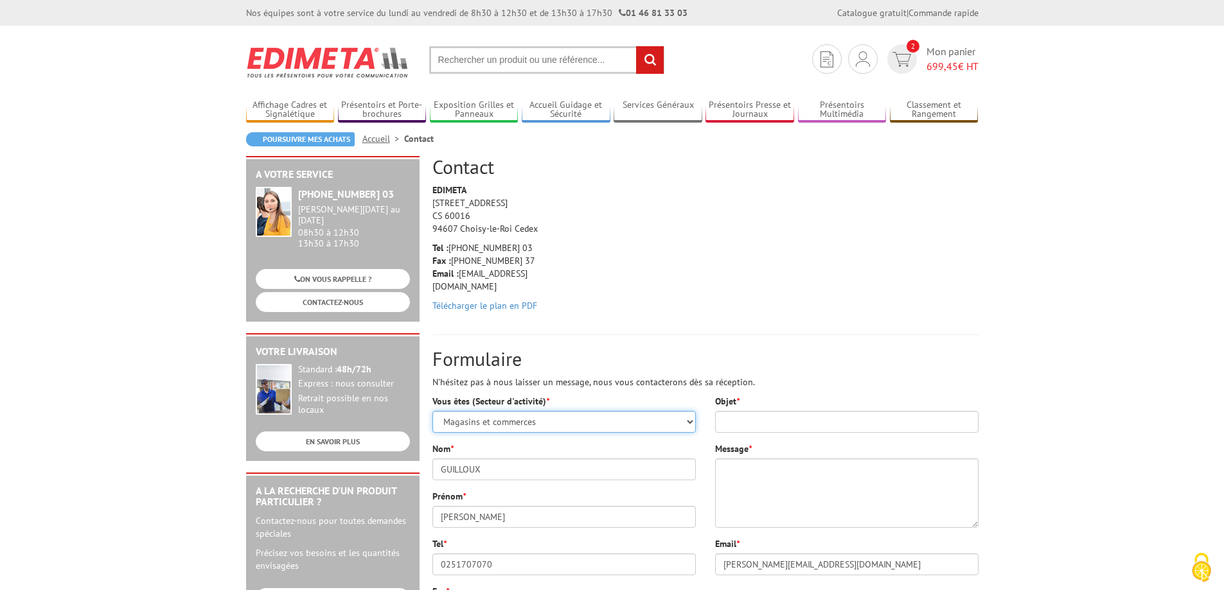
click at [500, 418] on select "Sélectionner votre statut Administrations et collectivités Magasins et commerce…" at bounding box center [563, 422] width 263 height 22
click at [432, 411] on select "Sélectionner votre statut Administrations et collectivités Magasins et commerce…" at bounding box center [563, 422] width 263 height 22
click at [761, 432] on input "Objet *" at bounding box center [846, 422] width 263 height 22
type input "Erreur de commande"
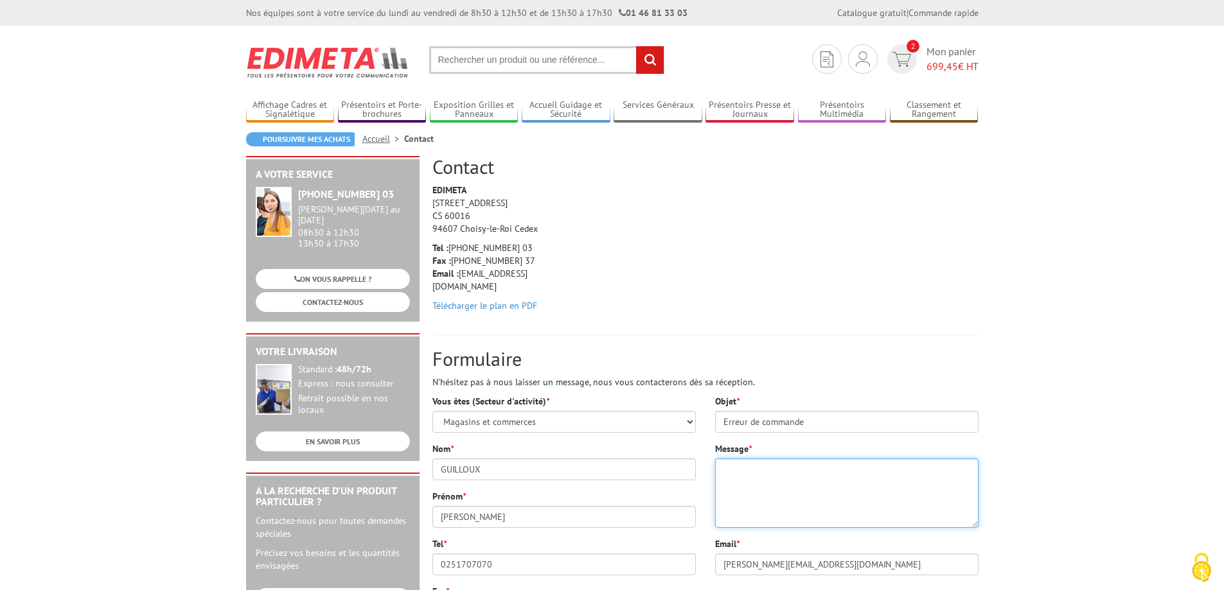
click at [750, 489] on textarea "Message *" at bounding box center [846, 493] width 263 height 69
click at [946, 483] on textarea "Bonjour J'ai commander au mois de juin 15 cadres ref 21836NR" at bounding box center [846, 493] width 263 height 69
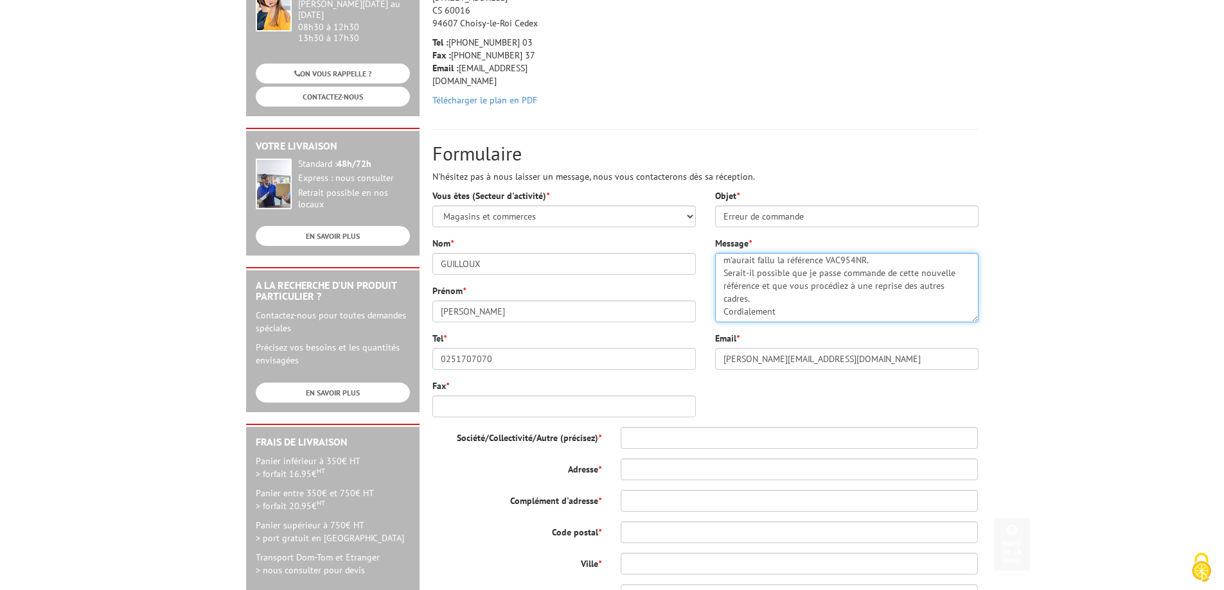
scroll to position [342, 0]
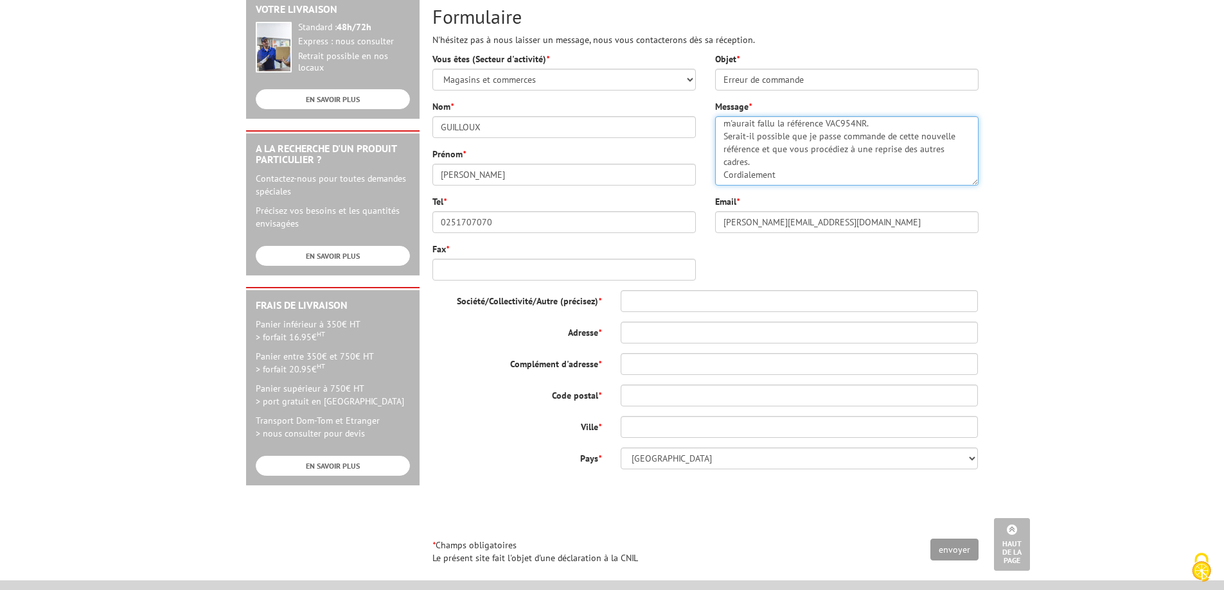
type textarea "Bonjour J'ai commander au mois de juin 15 cadres ref 21836NR. Or il m'aurait fa…"
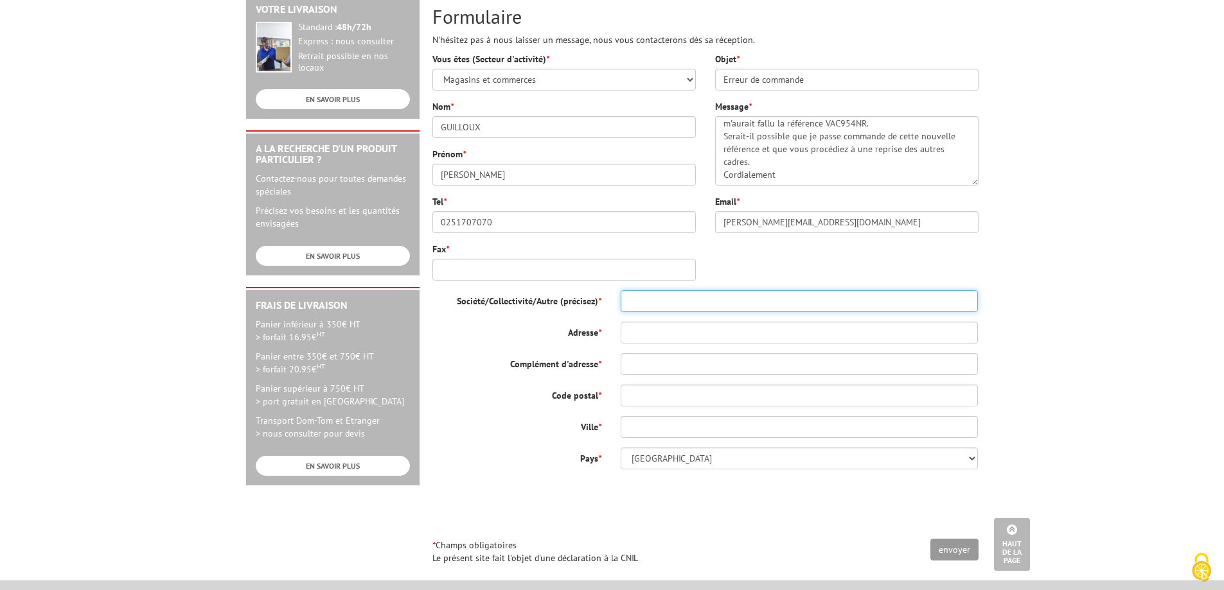
click at [665, 303] on input "Société/Collectivité/Autre (précisez) *" at bounding box center [800, 301] width 358 height 22
type input "SODIRETZ SAS"
type input "1 rue ordronneau"
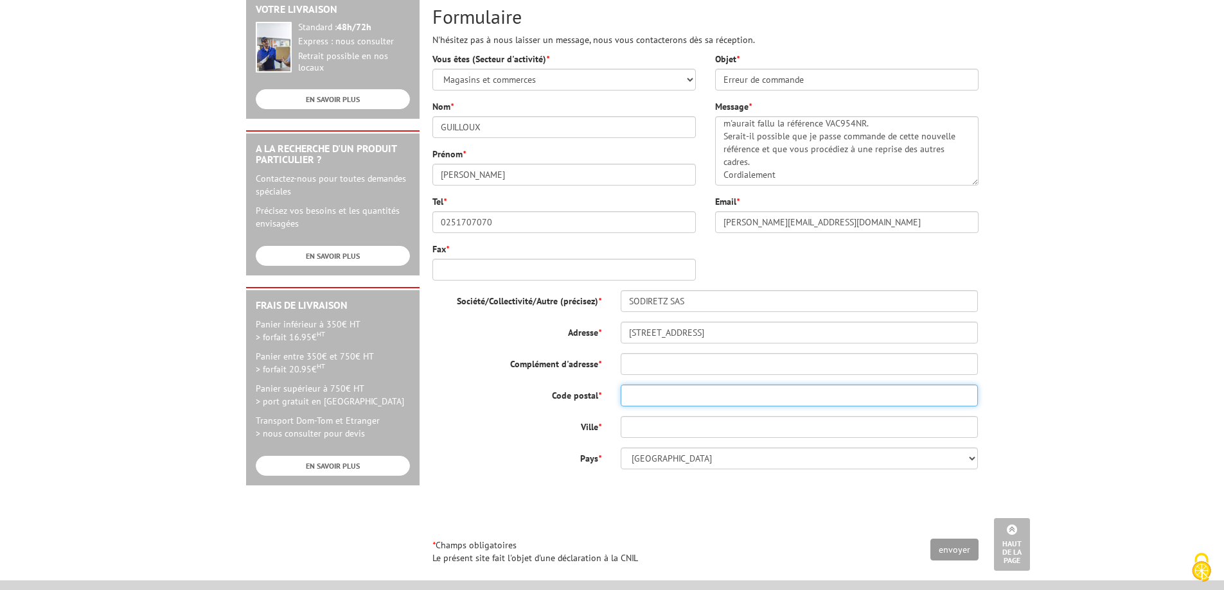
type input "44406"
type input "REZE"
click at [956, 544] on input "envoyer" at bounding box center [954, 550] width 48 height 22
click at [466, 269] on input "Fax *" at bounding box center [563, 270] width 263 height 22
click at [550, 262] on input "02517070" at bounding box center [563, 270] width 263 height 22
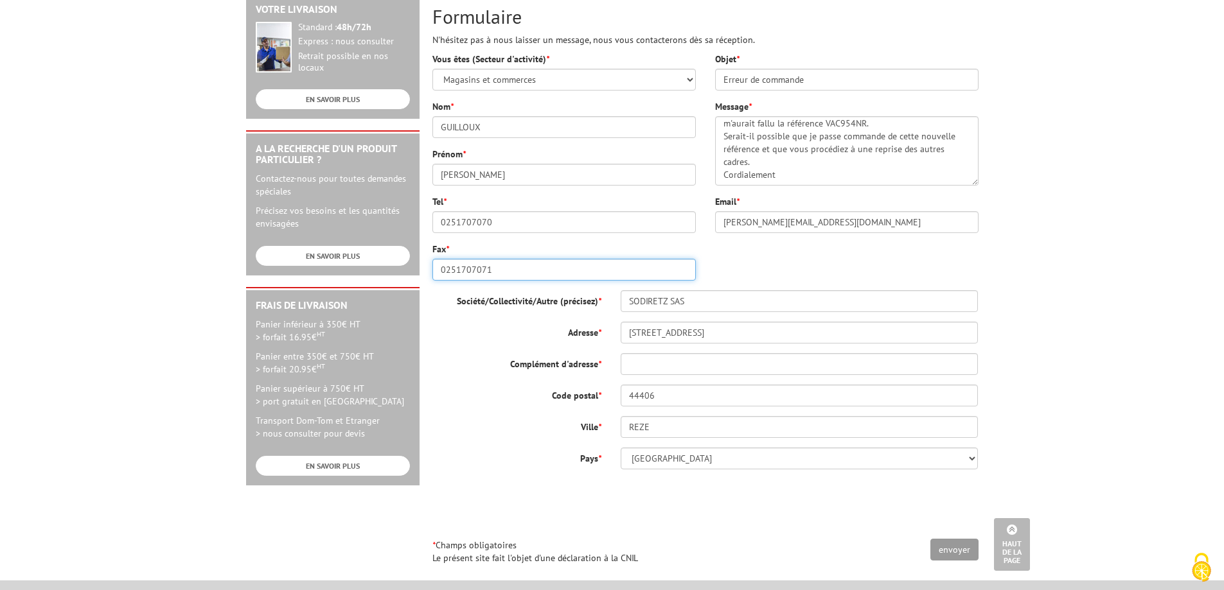
type input "0251707071"
click at [692, 369] on input "Complément d'adresse *" at bounding box center [800, 364] width 358 height 22
type input "-"
click at [965, 552] on input "envoyer" at bounding box center [954, 550] width 48 height 22
click at [953, 551] on input "envoyer" at bounding box center [954, 550] width 48 height 22
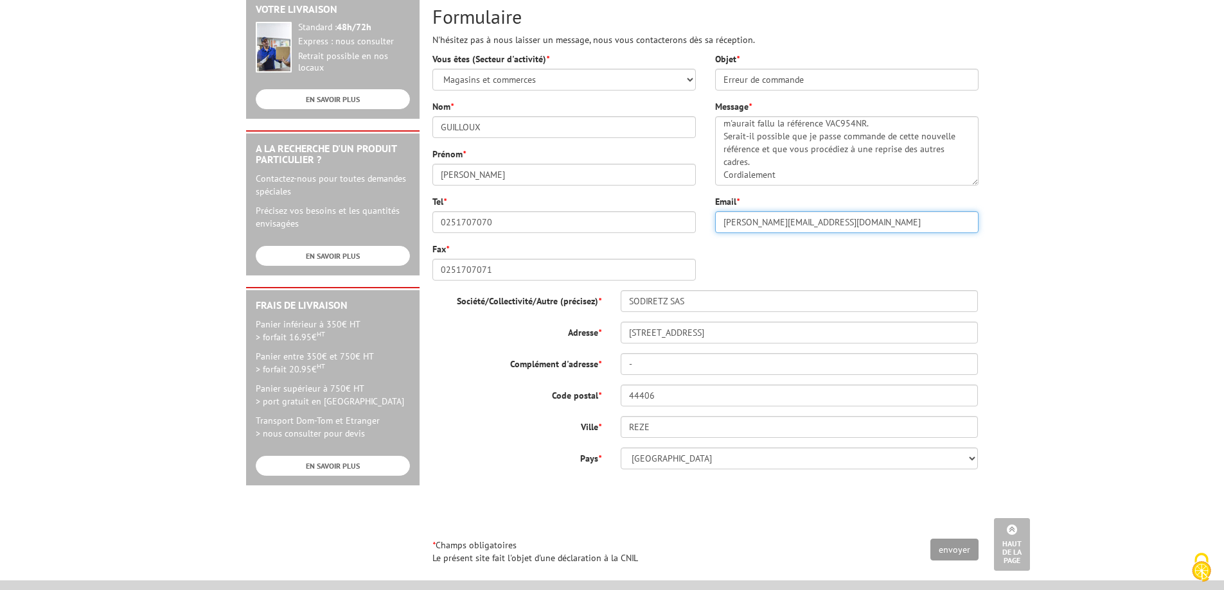
drag, startPoint x: 881, startPoint y: 226, endPoint x: 791, endPoint y: 222, distance: 90.7
click at [791, 222] on input "[PERSON_NAME][EMAIL_ADDRESS][DOMAIN_NAME]" at bounding box center [846, 222] width 263 height 22
click at [816, 225] on input "[PERSON_NAME][EMAIL_ADDRESS][DOMAIN_NAME]" at bounding box center [846, 222] width 263 height 22
drag, startPoint x: 752, startPoint y: 227, endPoint x: 762, endPoint y: 227, distance: 10.3
click at [761, 227] on input "[PERSON_NAME][EMAIL_ADDRESS][DOMAIN_NAME]" at bounding box center [846, 222] width 263 height 22
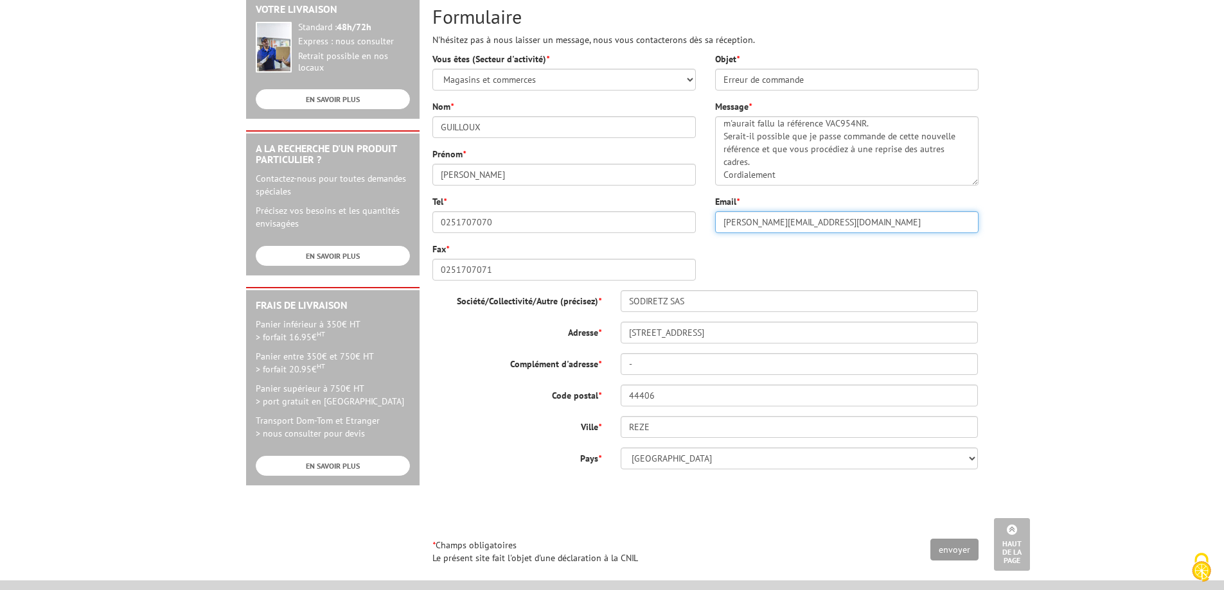
click at [816, 225] on input "[PERSON_NAME][EMAIL_ADDRESS][DOMAIN_NAME]" at bounding box center [846, 222] width 263 height 22
click at [878, 222] on input "[PERSON_NAME][EMAIL_ADDRESS][DOMAIN_NAME]" at bounding box center [846, 222] width 263 height 22
click at [1109, 311] on body "Nos équipes sont à votre service du lundi au vendredi de 8h30 à 12h30 et de 13h…" at bounding box center [612, 267] width 1224 height 1219
click at [964, 558] on input "envoyer" at bounding box center [954, 550] width 48 height 22
click at [780, 227] on input "[PERSON_NAME][EMAIL_ADDRESS][DOMAIN_NAME]" at bounding box center [846, 222] width 263 height 22
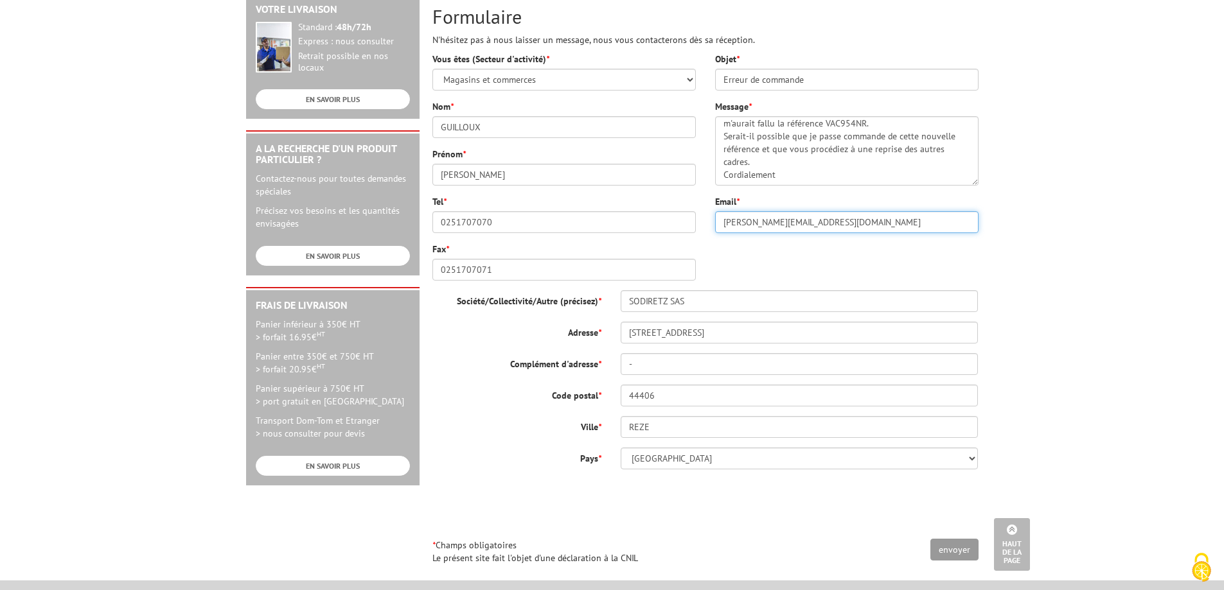
drag, startPoint x: 780, startPoint y: 227, endPoint x: 759, endPoint y: 225, distance: 20.6
click at [758, 226] on input "[PERSON_NAME][EMAIL_ADDRESS][DOMAIN_NAME]" at bounding box center [846, 222] width 263 height 22
drag, startPoint x: 906, startPoint y: 223, endPoint x: 787, endPoint y: 225, distance: 118.9
click at [787, 225] on input "[PERSON_NAME][EMAIL_ADDRESS][DOMAIN_NAME]" at bounding box center [846, 222] width 263 height 22
type input "elodie.guilloux@scaouest.fr"
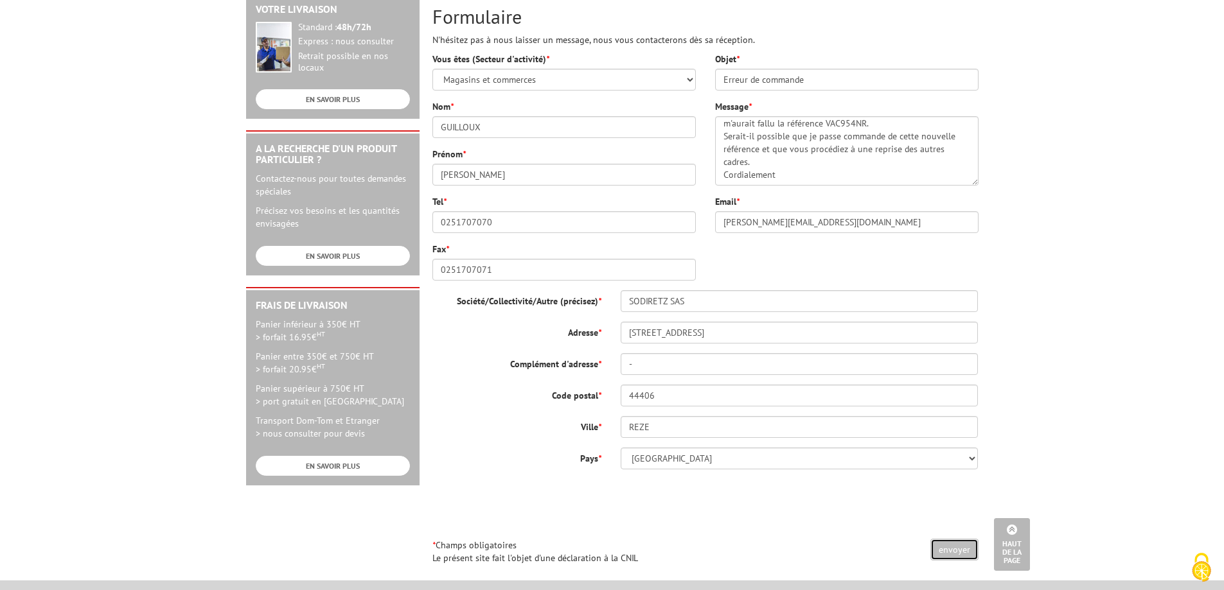
click at [955, 548] on input "envoyer" at bounding box center [954, 550] width 48 height 22
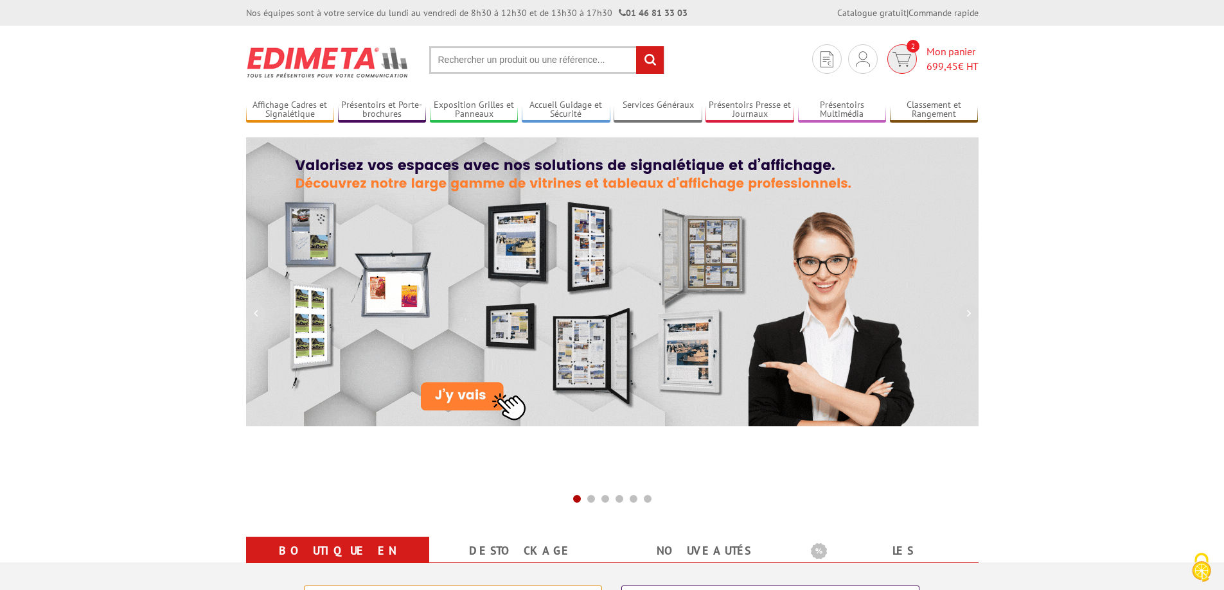
click at [947, 56] on span "Mon panier 699,45 € HT" at bounding box center [952, 59] width 52 height 30
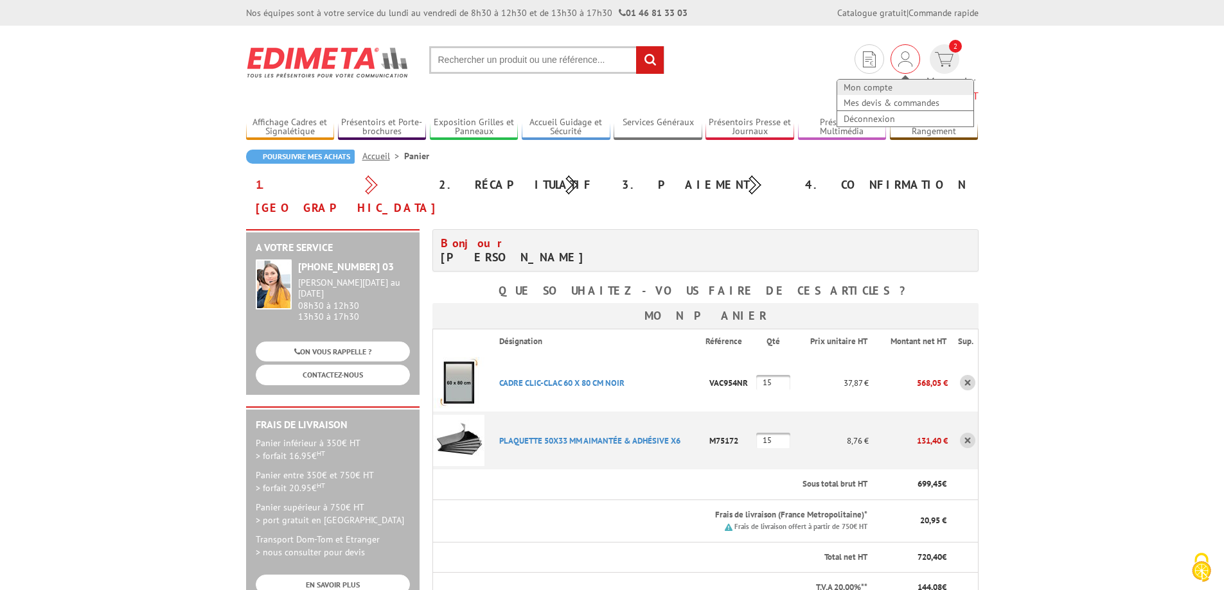
click at [858, 94] on link "Mon compte" at bounding box center [905, 87] width 136 height 15
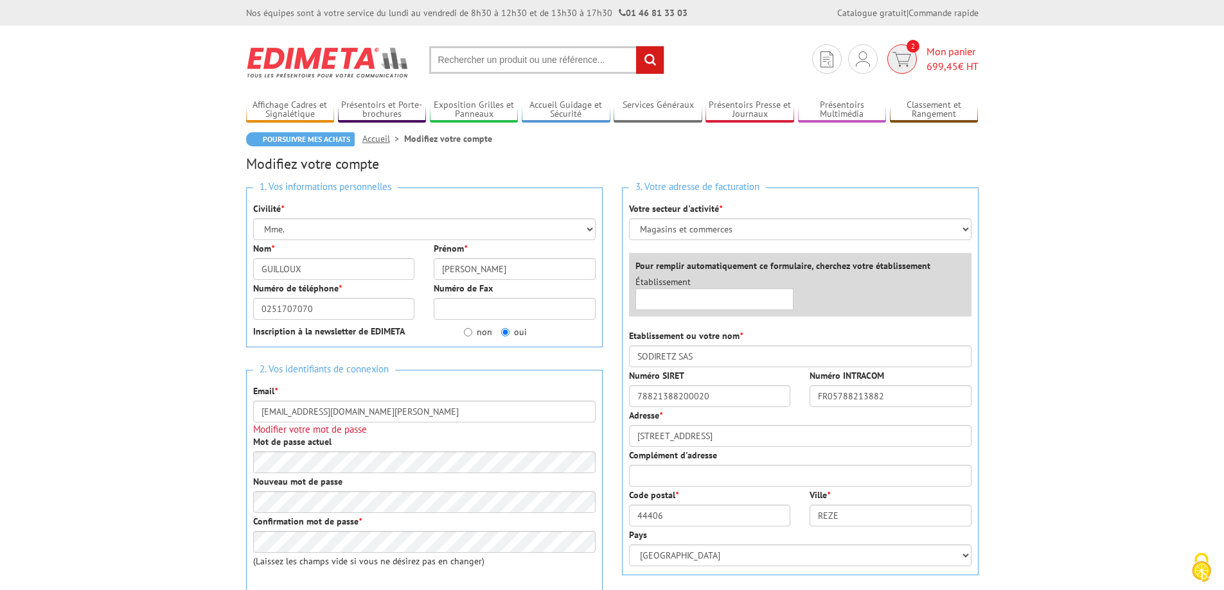
click at [895, 68] on span "2" at bounding box center [902, 59] width 30 height 30
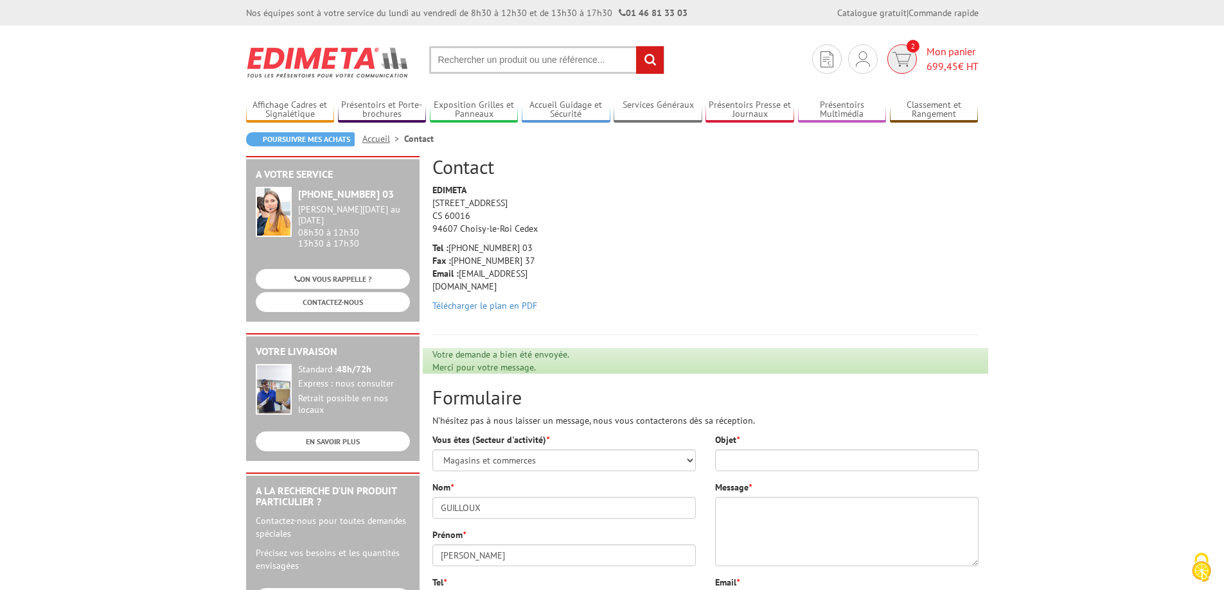
click at [960, 67] on span "699,45 € HT" at bounding box center [952, 66] width 52 height 15
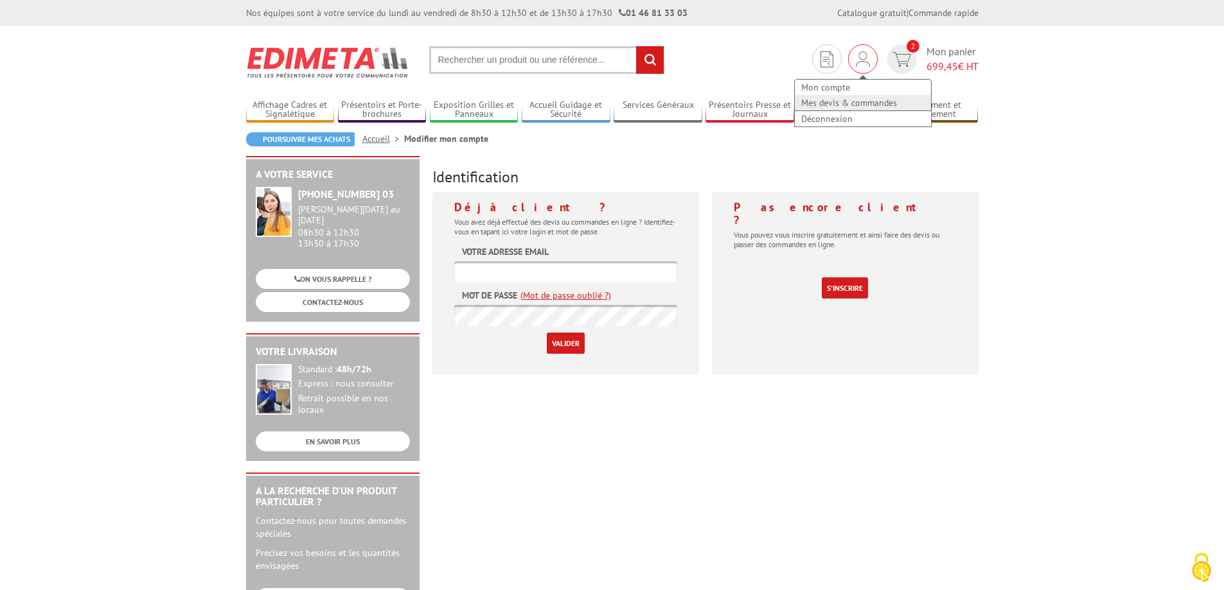
type input "[PERSON_NAME][EMAIL_ADDRESS][DOMAIN_NAME]"
click at [858, 98] on link "Mes devis & commandes" at bounding box center [863, 102] width 136 height 15
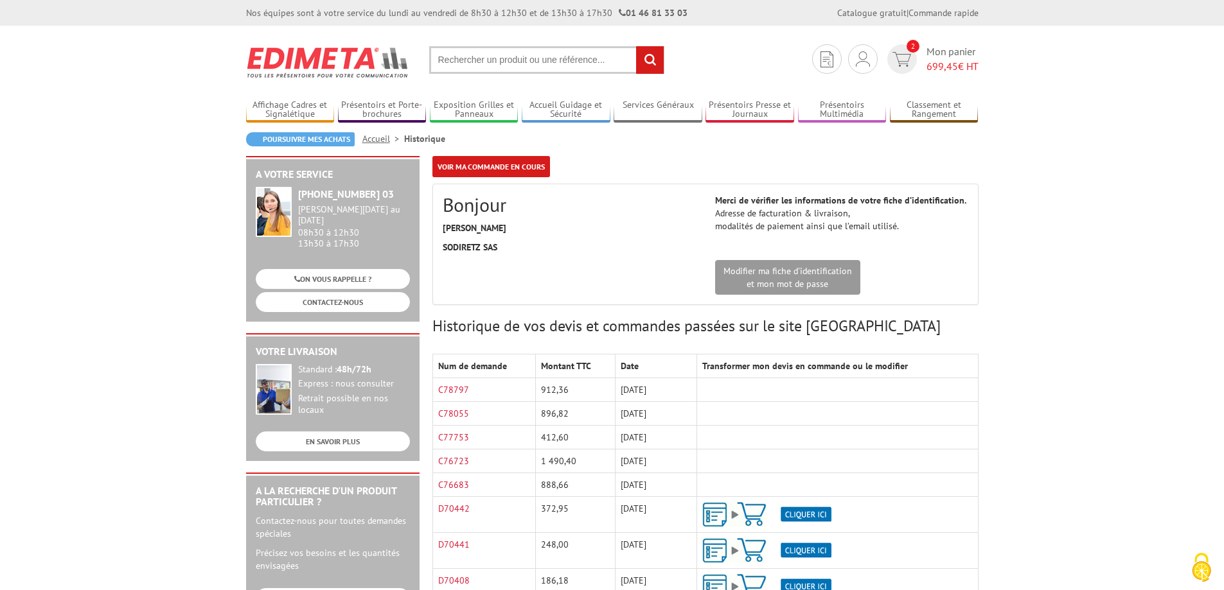
scroll to position [69, 0]
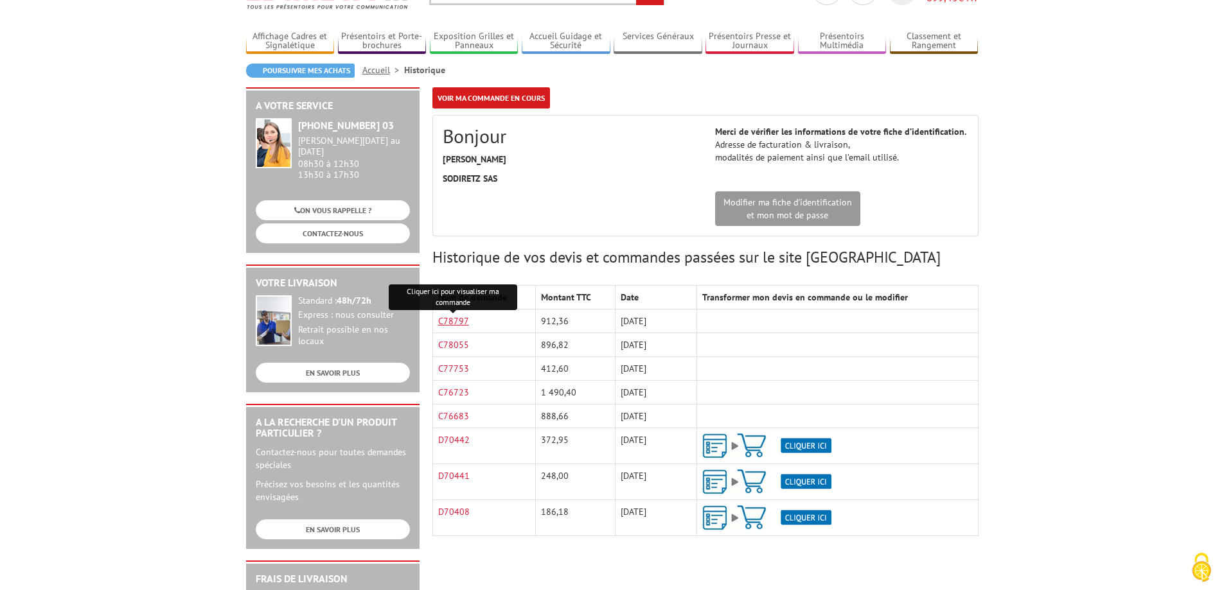
click at [452, 325] on link "C78797" at bounding box center [453, 321] width 31 height 12
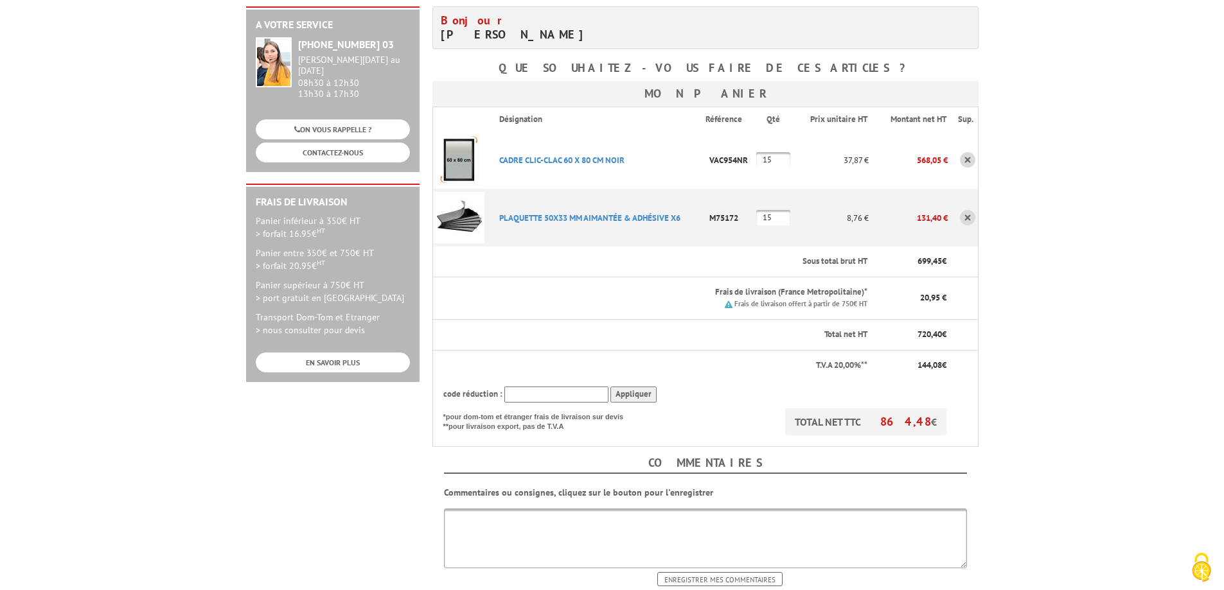
scroll to position [480, 0]
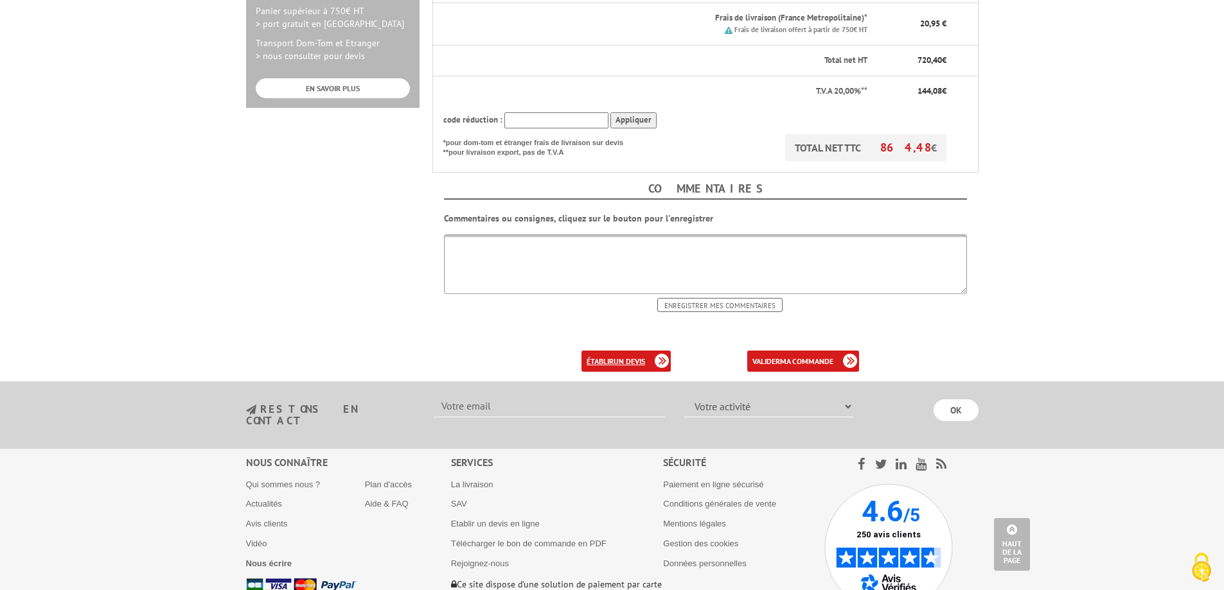
click at [623, 357] on b "un devis" at bounding box center [628, 362] width 31 height 10
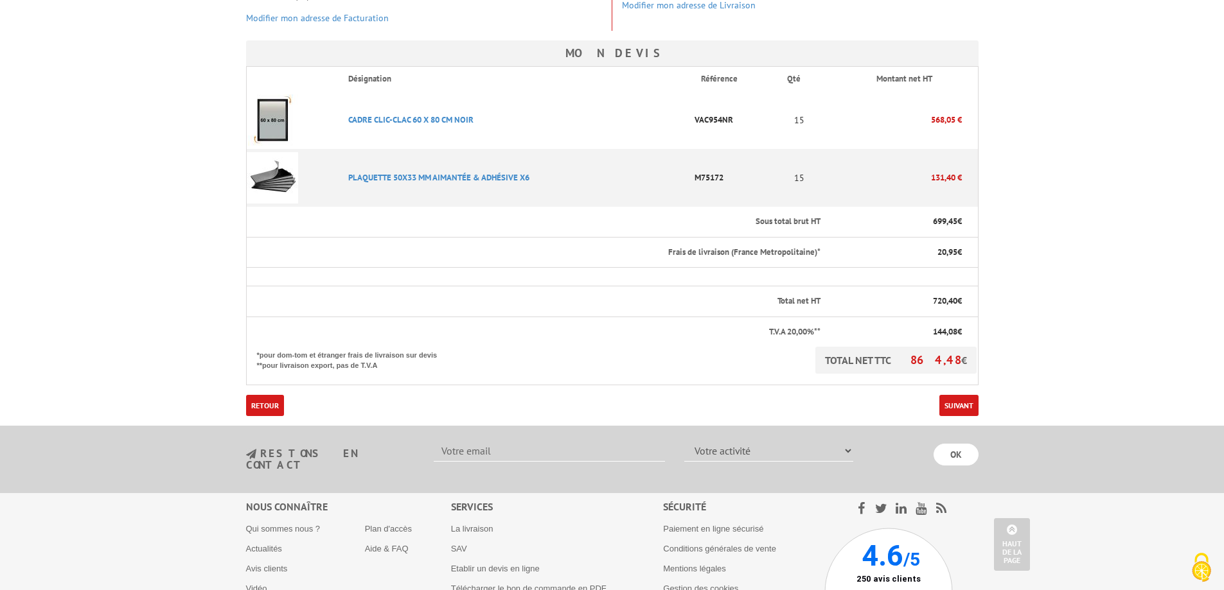
scroll to position [397, 0]
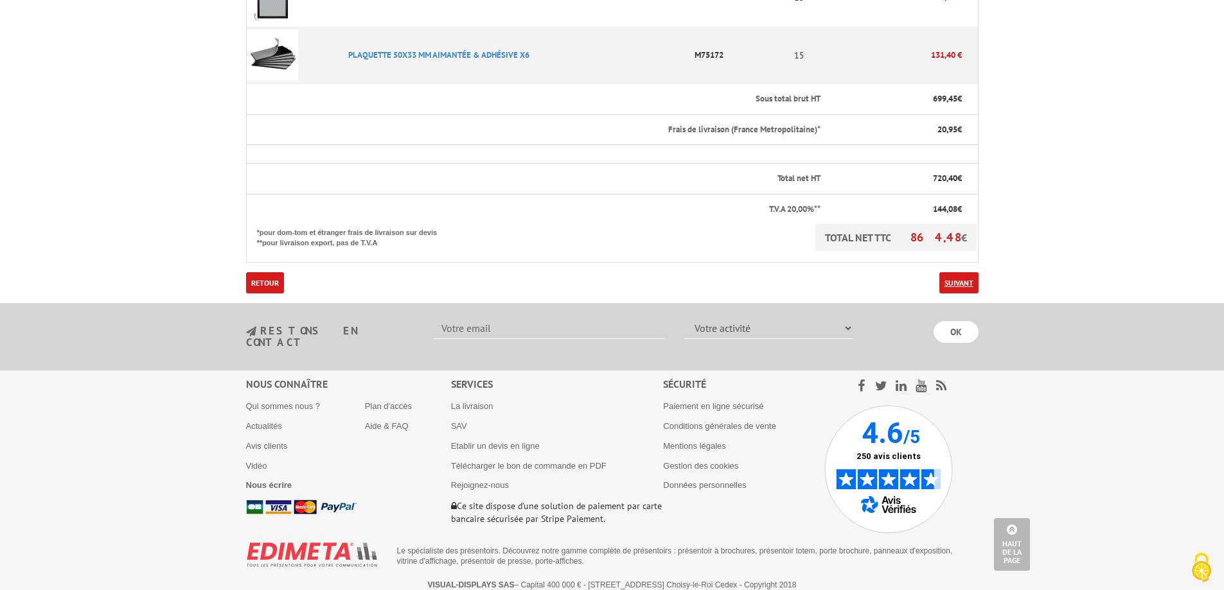
click at [955, 284] on link "Suivant" at bounding box center [958, 282] width 39 height 21
